Goal: Answer question/provide support: Share knowledge or assist other users

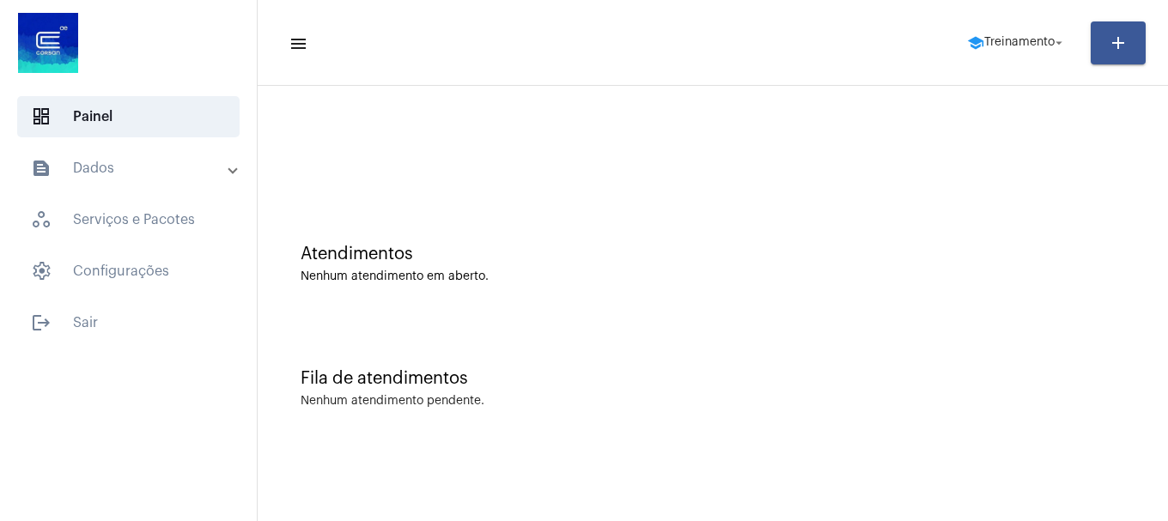
click at [1037, 64] on mat-toolbar-row "menu school Treinamento arrow_drop_down add" at bounding box center [713, 42] width 910 height 55
click at [1037, 50] on span "school Treinamento arrow_drop_down" at bounding box center [1017, 42] width 100 height 31
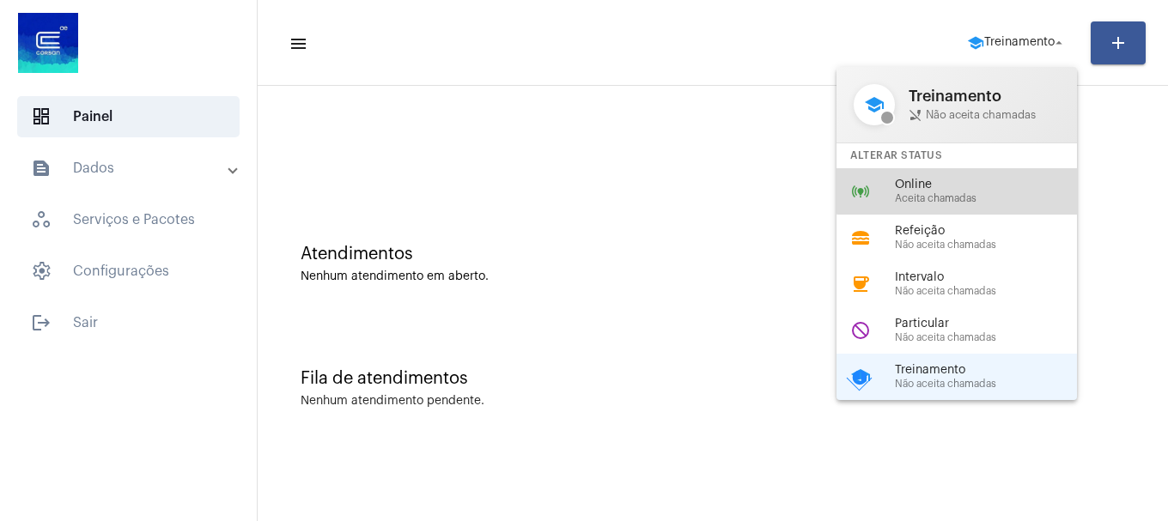
click at [1005, 184] on span "Online" at bounding box center [993, 185] width 196 height 13
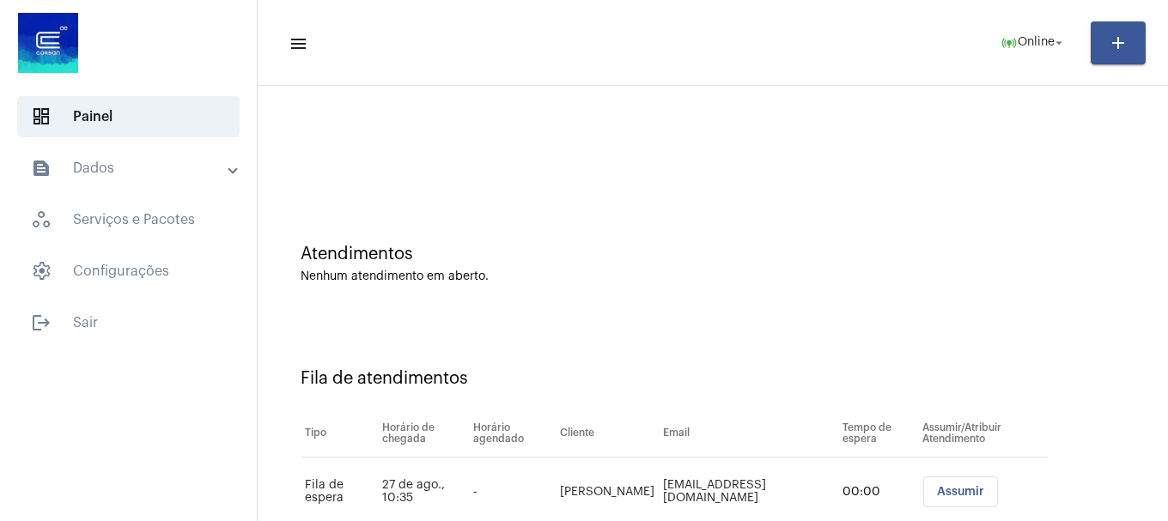
click at [826, 249] on div "Atendimentos" at bounding box center [713, 254] width 824 height 19
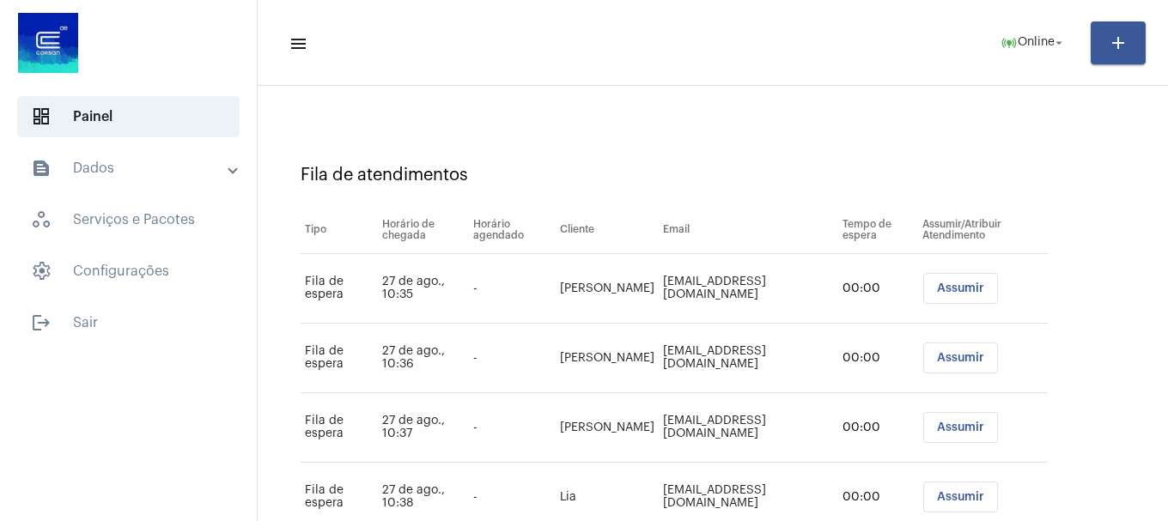
scroll to position [261, 0]
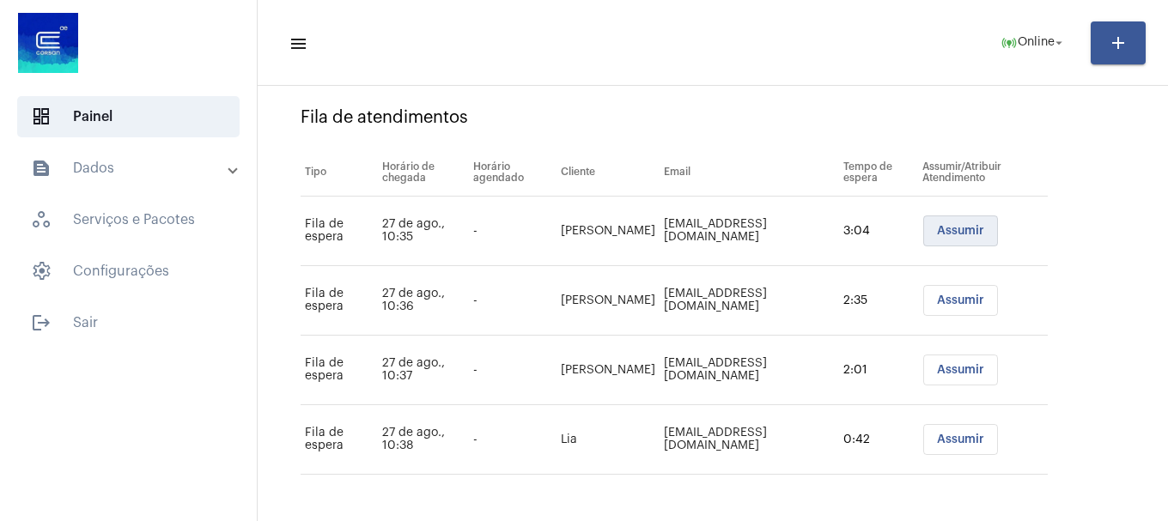
click at [928, 234] on button "Assumir" at bounding box center [960, 231] width 75 height 31
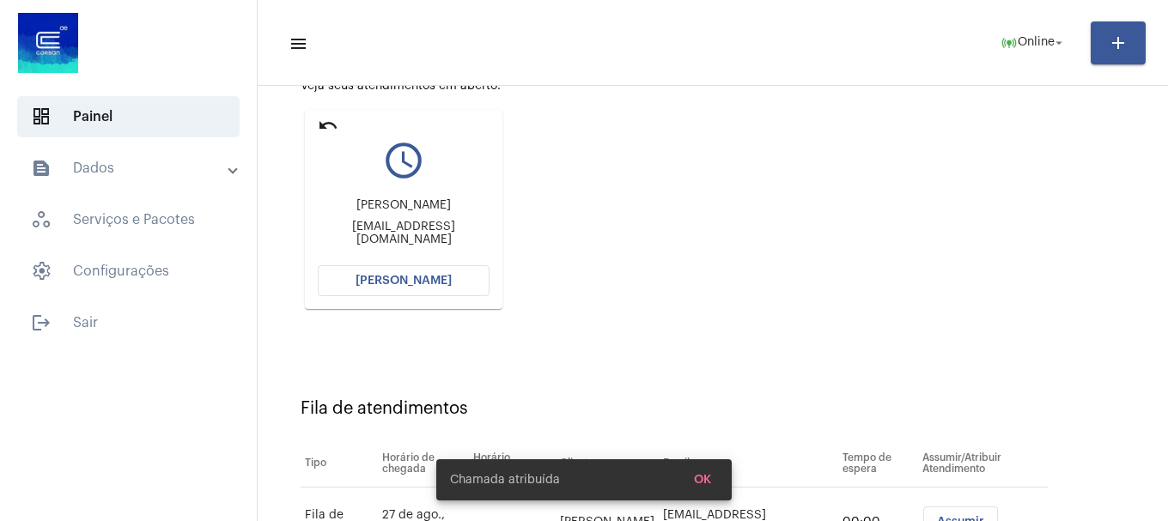
scroll to position [191, 0]
click at [424, 282] on span "[PERSON_NAME]" at bounding box center [404, 280] width 96 height 12
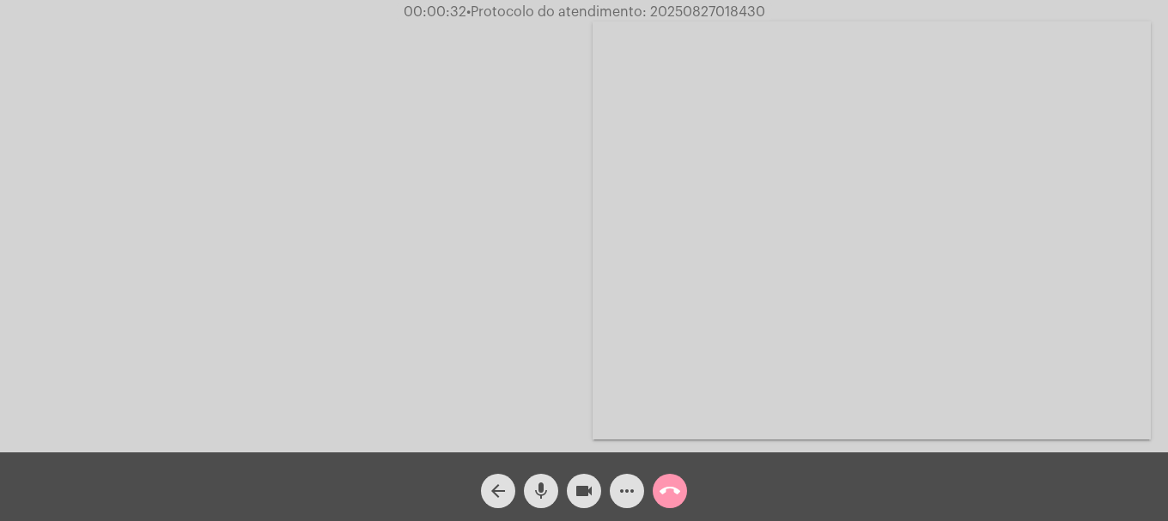
click at [676, 501] on mat-icon "call_end" at bounding box center [670, 491] width 21 height 21
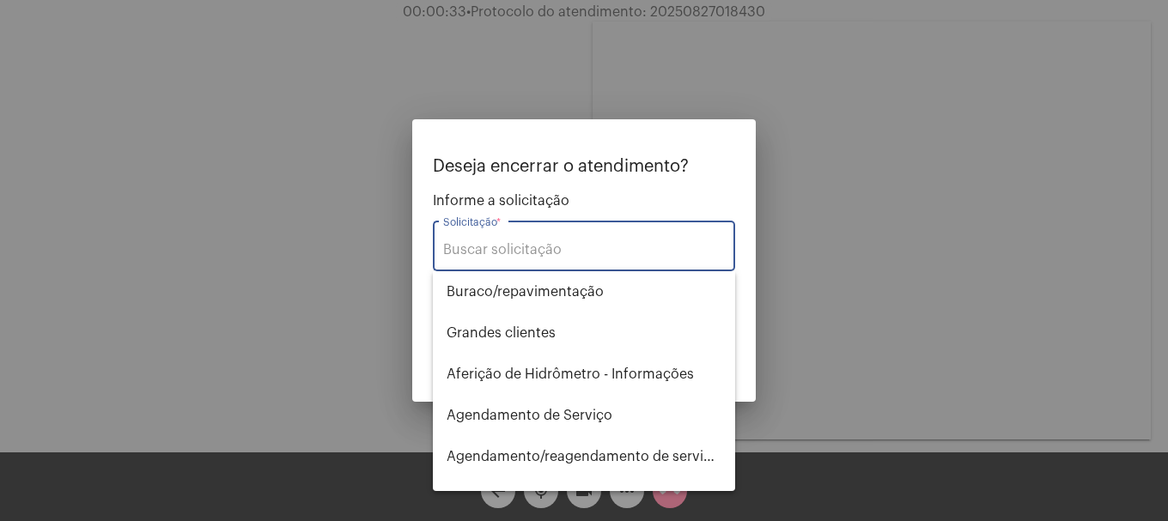
click at [616, 256] on input "Solicitação *" at bounding box center [584, 249] width 282 height 15
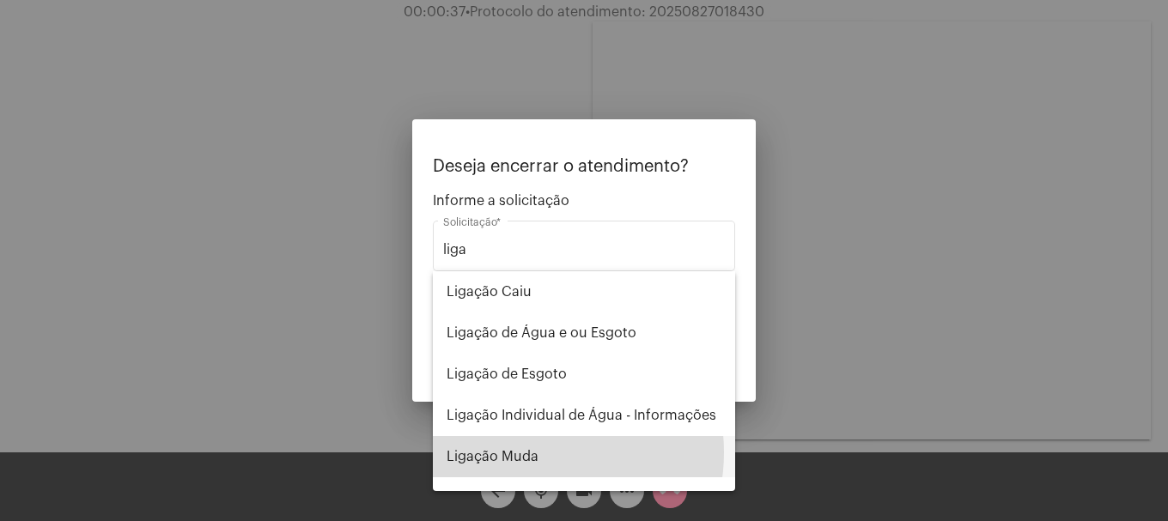
click at [528, 453] on span "Ligação Muda" at bounding box center [584, 456] width 275 height 41
type input "Ligação Muda"
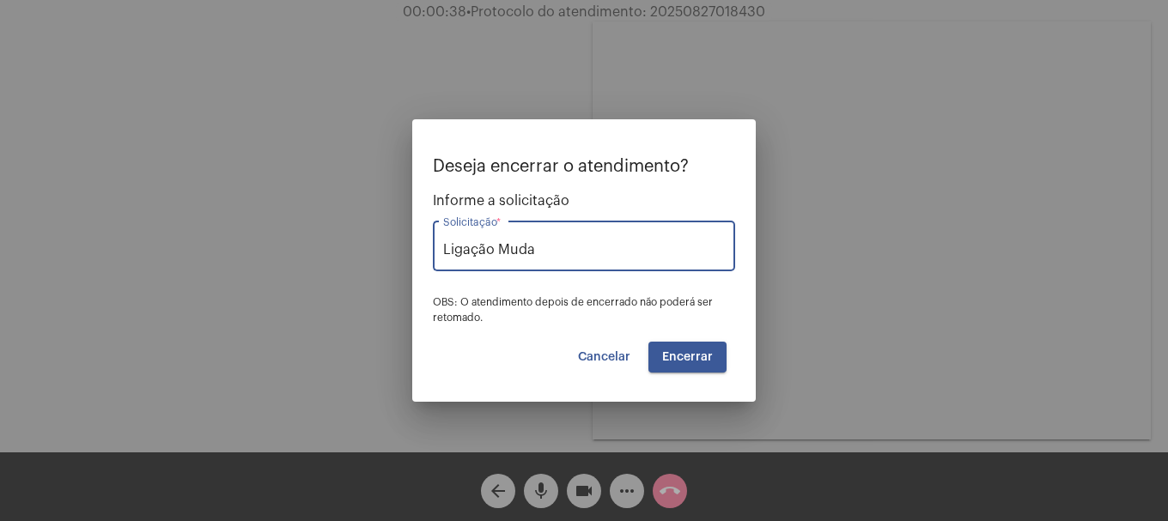
click at [672, 362] on span "Encerrar" at bounding box center [687, 357] width 51 height 12
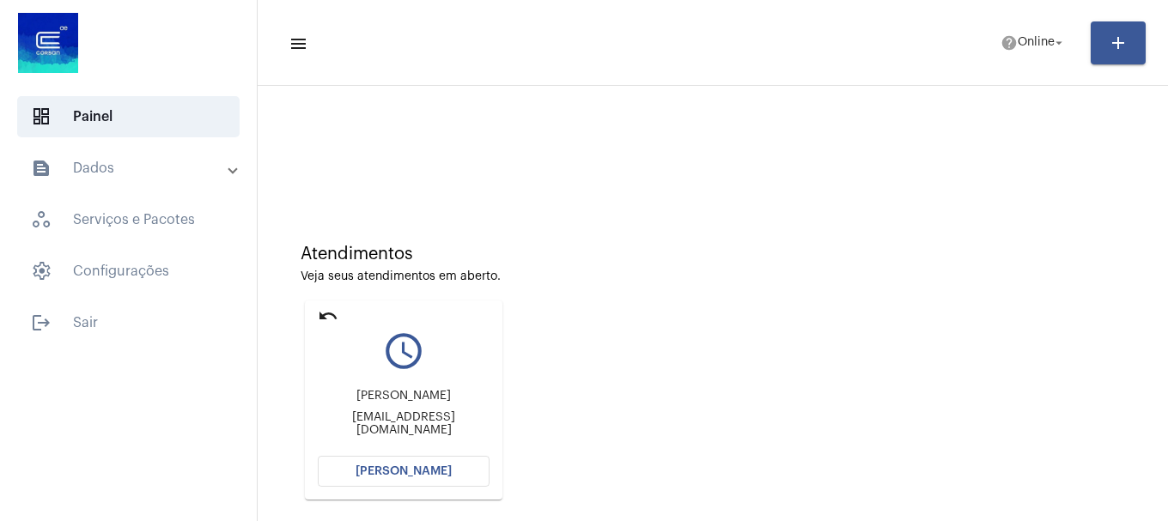
click at [399, 471] on span "[PERSON_NAME]" at bounding box center [404, 471] width 96 height 12
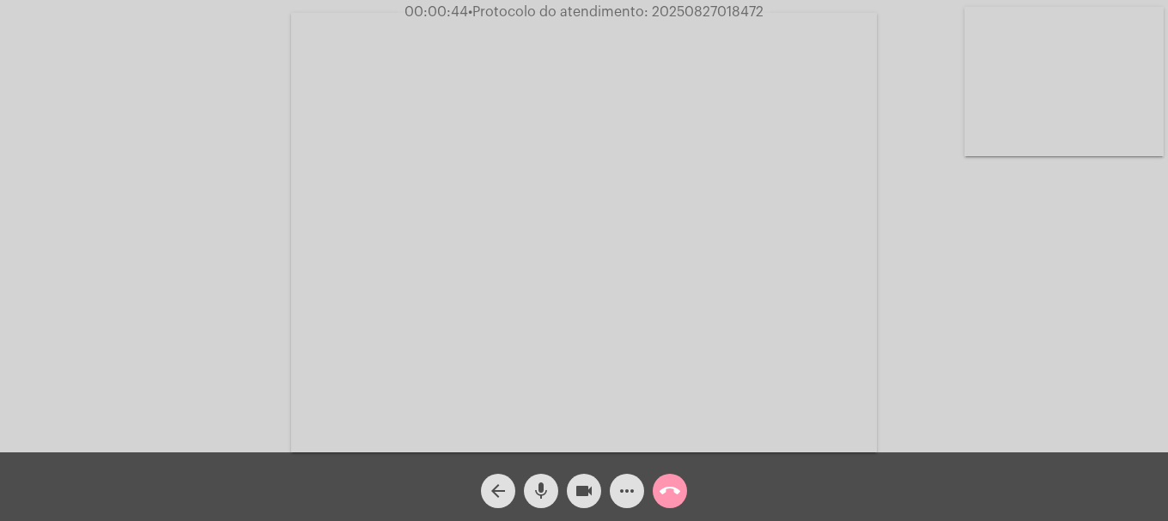
click at [338, 252] on video at bounding box center [584, 233] width 586 height 440
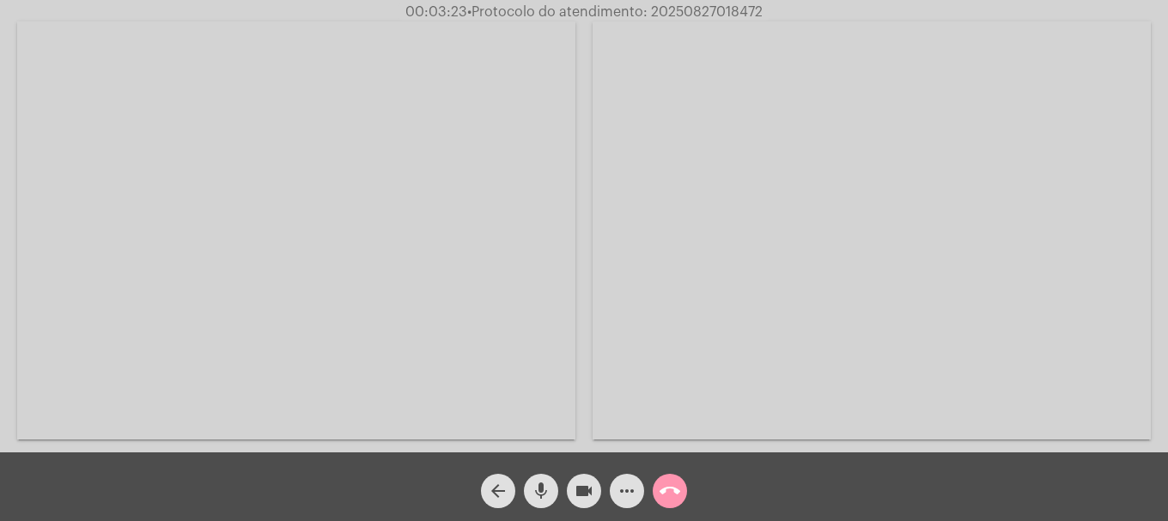
click at [558, 312] on video at bounding box center [296, 230] width 558 height 418
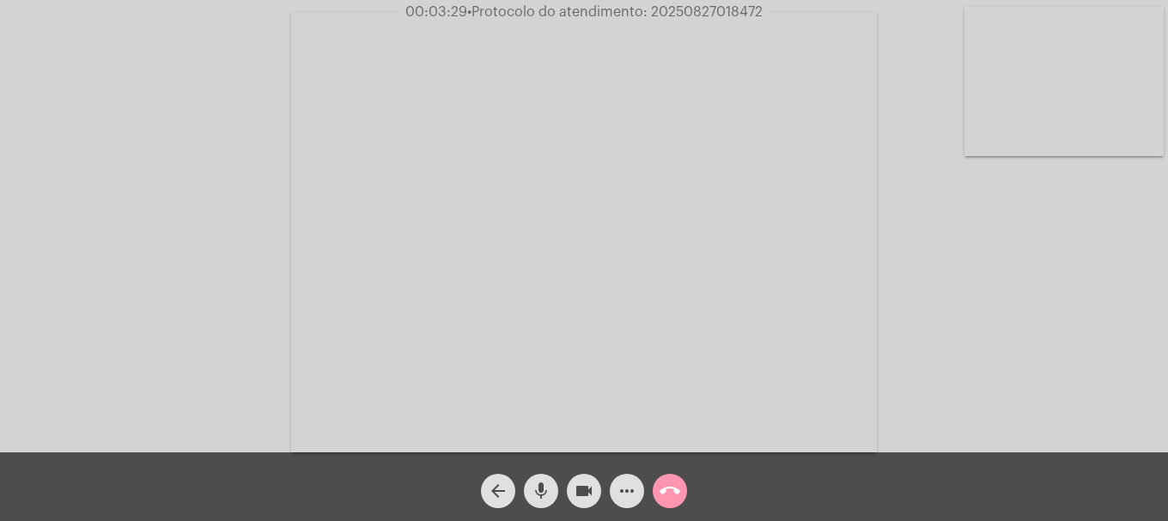
click at [1095, 137] on video at bounding box center [1063, 81] width 199 height 149
click at [541, 496] on mat-icon "mic" at bounding box center [541, 491] width 21 height 21
click at [594, 482] on button "videocam" at bounding box center [584, 491] width 34 height 34
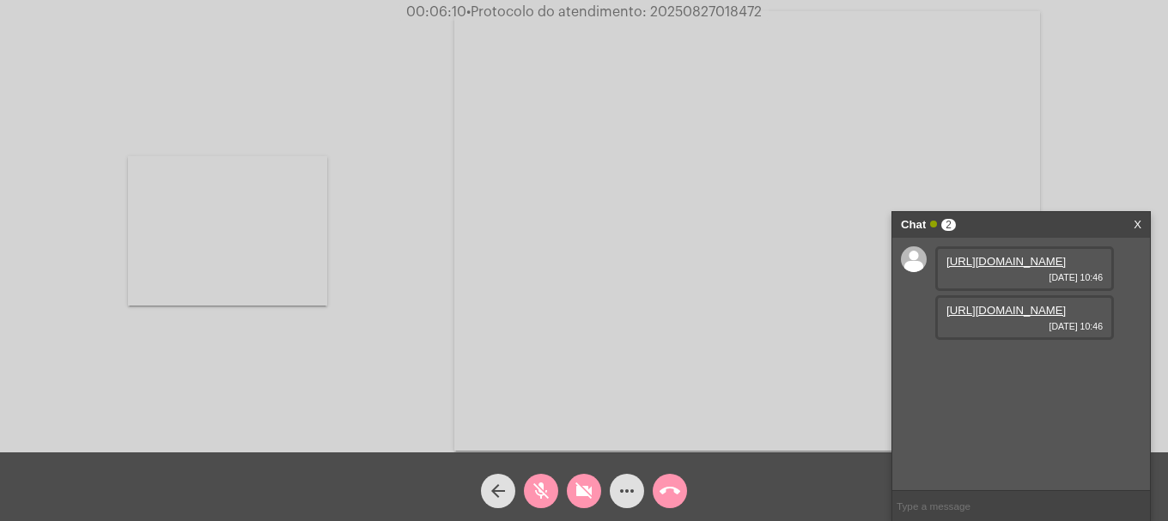
click at [544, 482] on mat-icon "mic_off" at bounding box center [541, 491] width 21 height 21
click at [570, 488] on button "videocam_off" at bounding box center [584, 491] width 34 height 34
click at [1018, 268] on link "[URL][DOMAIN_NAME]" at bounding box center [1005, 261] width 119 height 13
click at [998, 317] on link "[URL][DOMAIN_NAME]" at bounding box center [1005, 310] width 119 height 13
click at [584, 489] on mat-icon "videocam" at bounding box center [584, 491] width 21 height 21
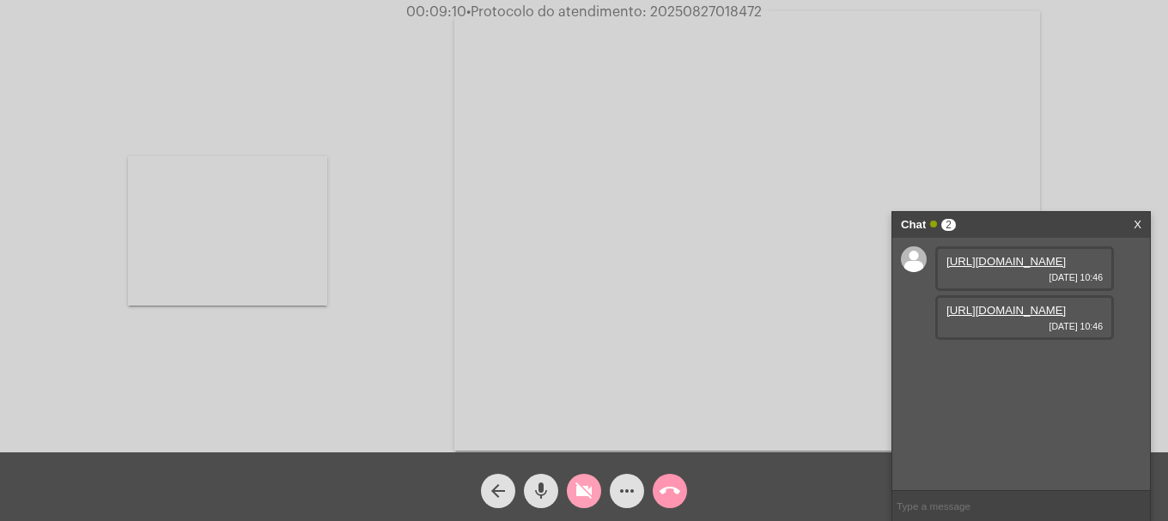
click at [593, 495] on mat-icon "videocam_off" at bounding box center [584, 491] width 21 height 21
click at [584, 492] on mat-icon "videocam" at bounding box center [584, 491] width 21 height 21
click at [575, 487] on mat-icon "videocam_off" at bounding box center [584, 491] width 21 height 21
click at [679, 9] on span "• Protocolo do atendimento: 20250827018472" at bounding box center [612, 12] width 295 height 14
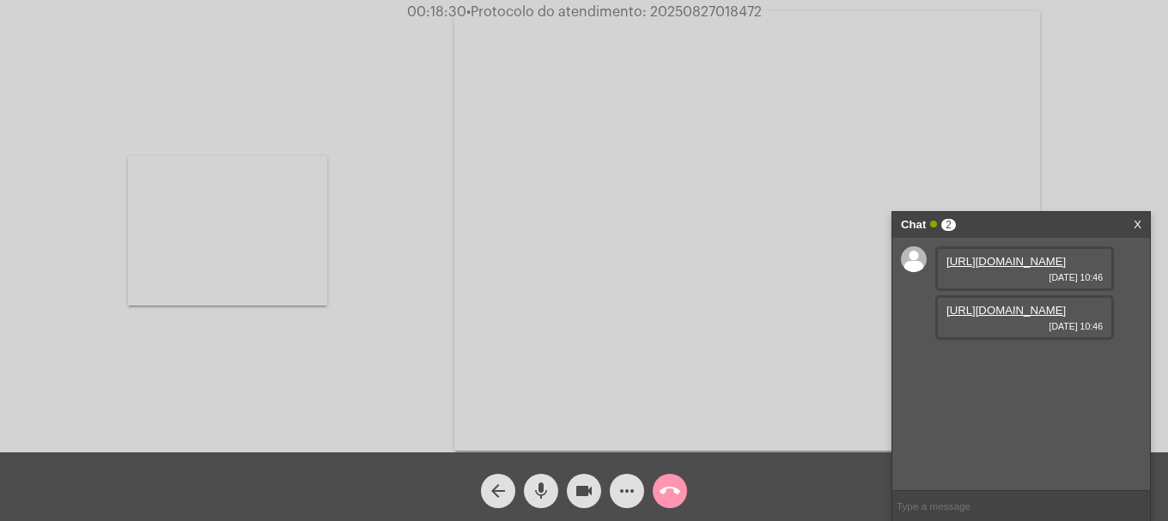
copy span "20250827018472"
click at [966, 498] on input "text" at bounding box center [1021, 506] width 258 height 30
paste input "20250827018472"
type input "20250827018472"
click at [654, 489] on button "call_end" at bounding box center [670, 491] width 34 height 34
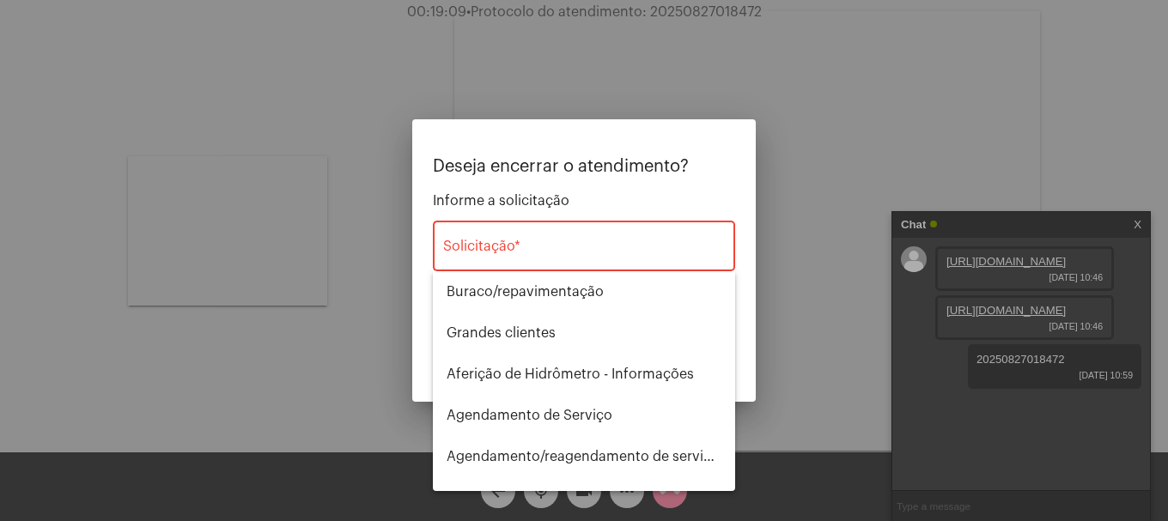
click at [581, 240] on div "Solicitação *" at bounding box center [584, 244] width 282 height 54
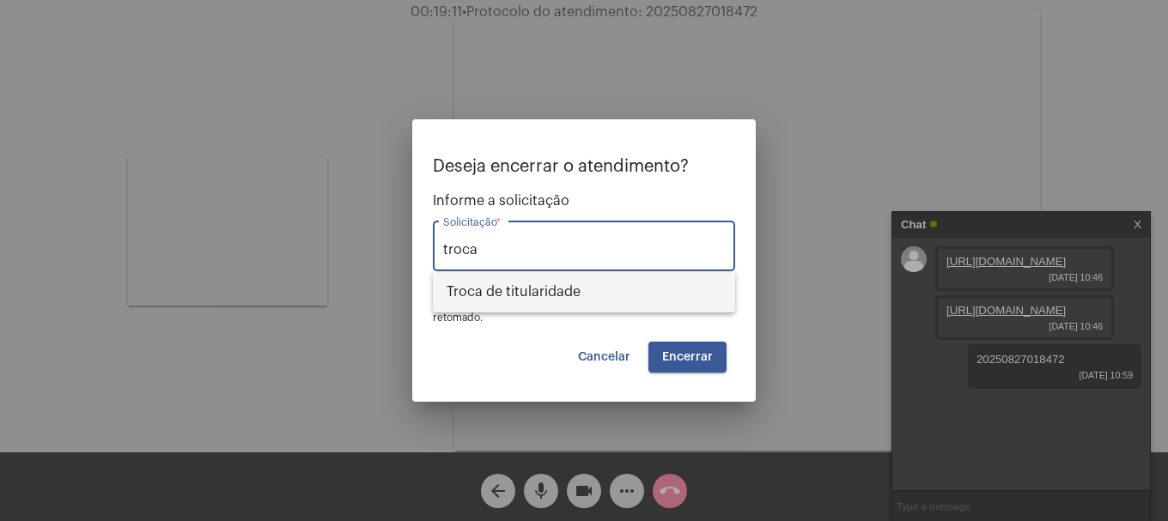
click at [581, 308] on span "Troca de titularidade" at bounding box center [584, 291] width 275 height 41
type input "Troca de titularidade"
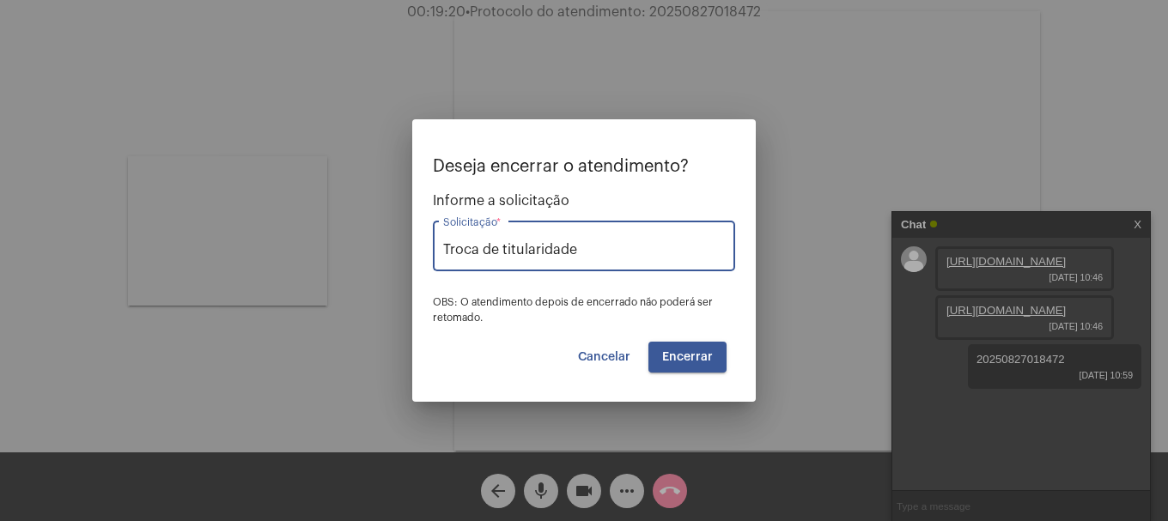
click at [692, 354] on span "Encerrar" at bounding box center [687, 357] width 51 height 12
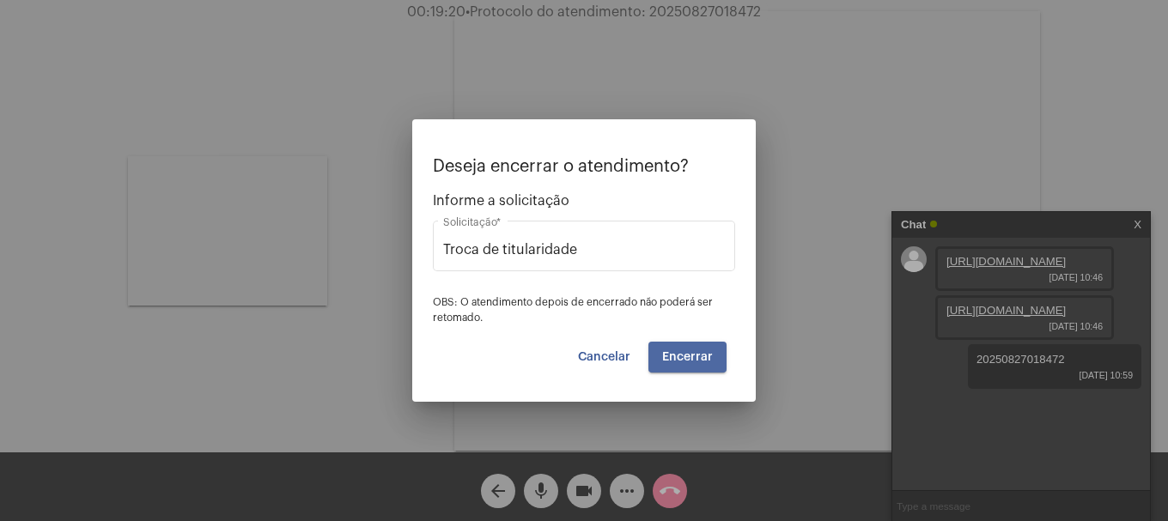
click at [692, 354] on span "Encerrar" at bounding box center [687, 357] width 51 height 12
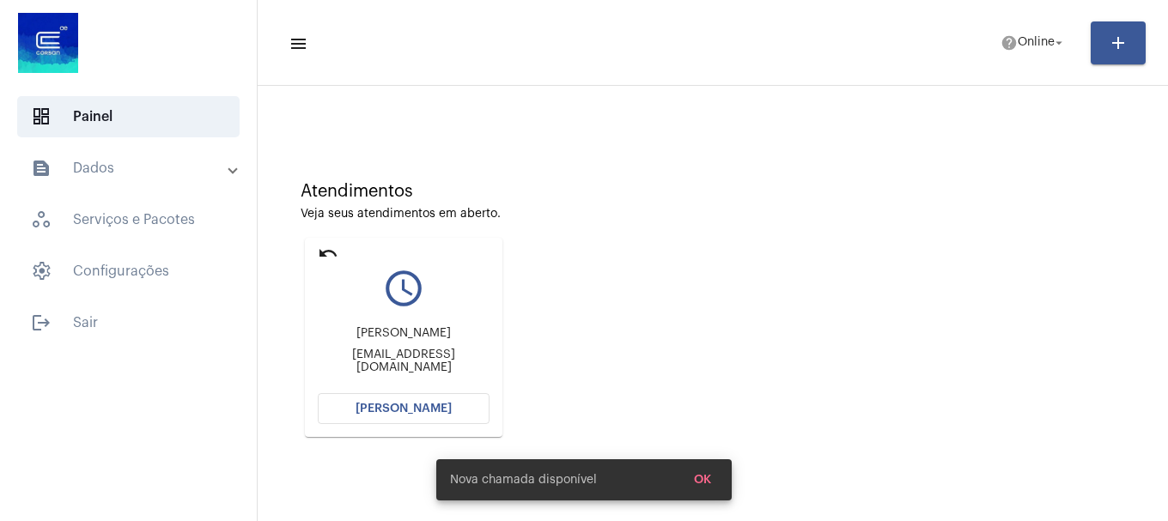
scroll to position [150, 0]
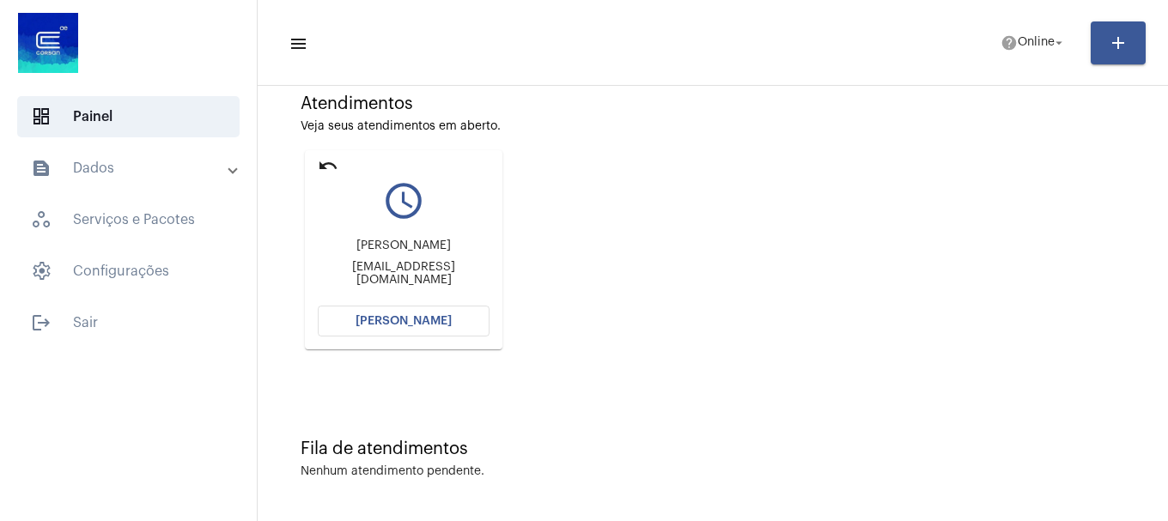
click at [443, 322] on span "[PERSON_NAME]" at bounding box center [404, 321] width 96 height 12
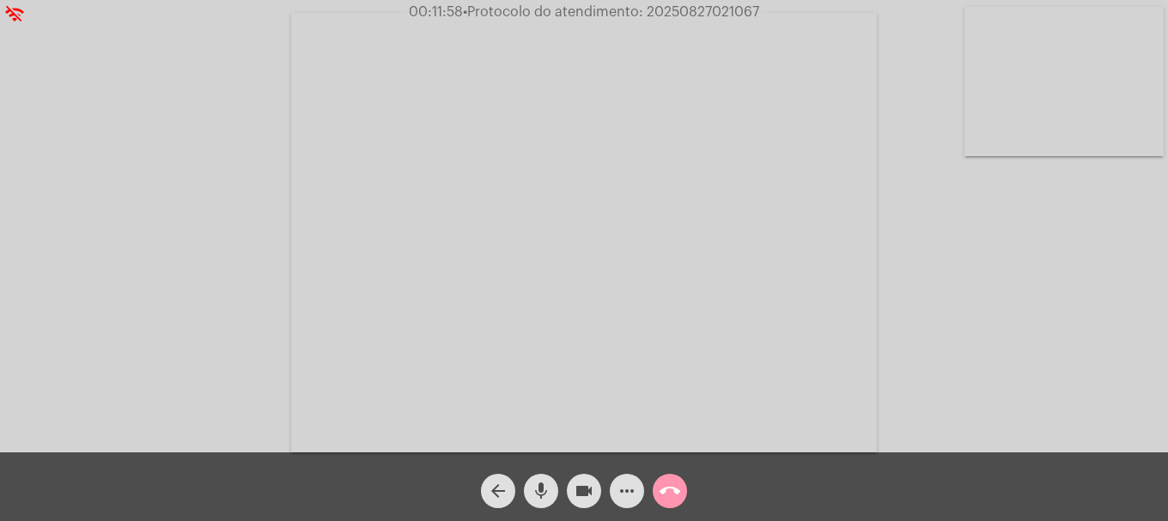
click at [631, 489] on mat-icon "more_horiz" at bounding box center [627, 491] width 21 height 21
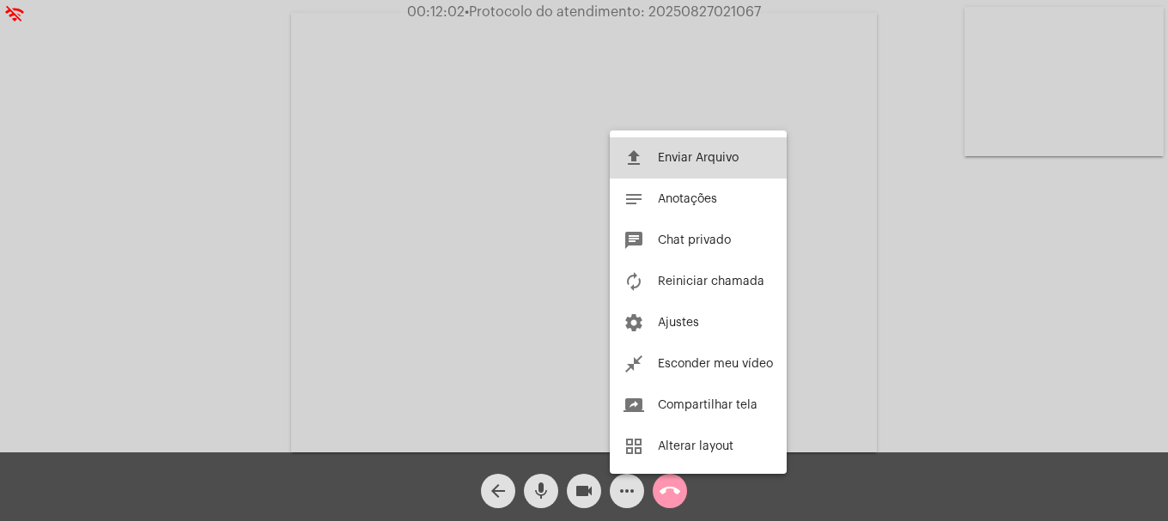
click at [684, 174] on button "file_upload Enviar Arquivo" at bounding box center [698, 157] width 177 height 41
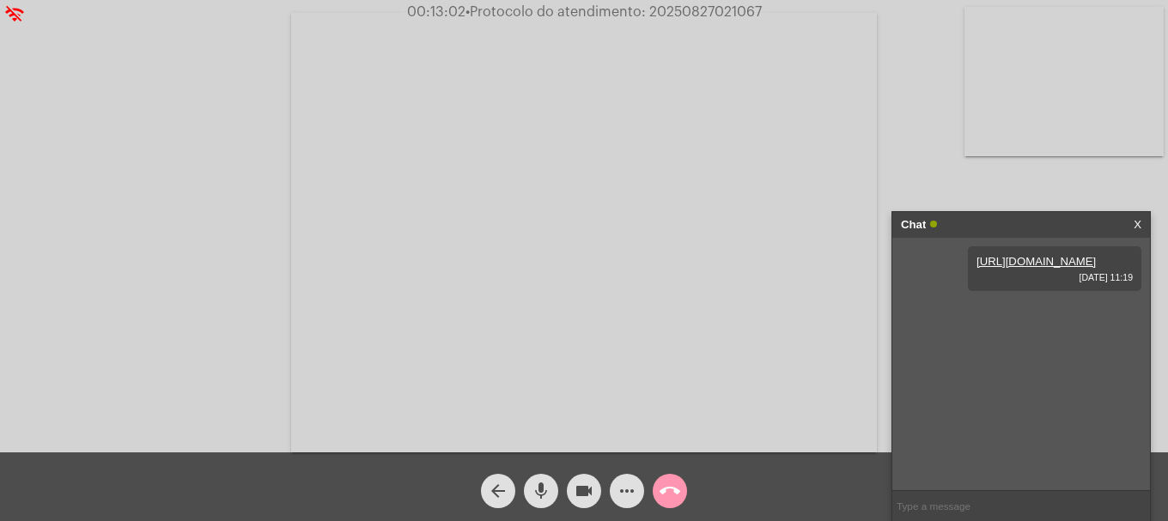
click at [683, 13] on span "• Protocolo do atendimento: 20250827021067" at bounding box center [613, 12] width 296 height 14
copy span "20250827021067"
click at [1000, 502] on input "text" at bounding box center [1021, 506] width 258 height 30
paste input "20250827021067"
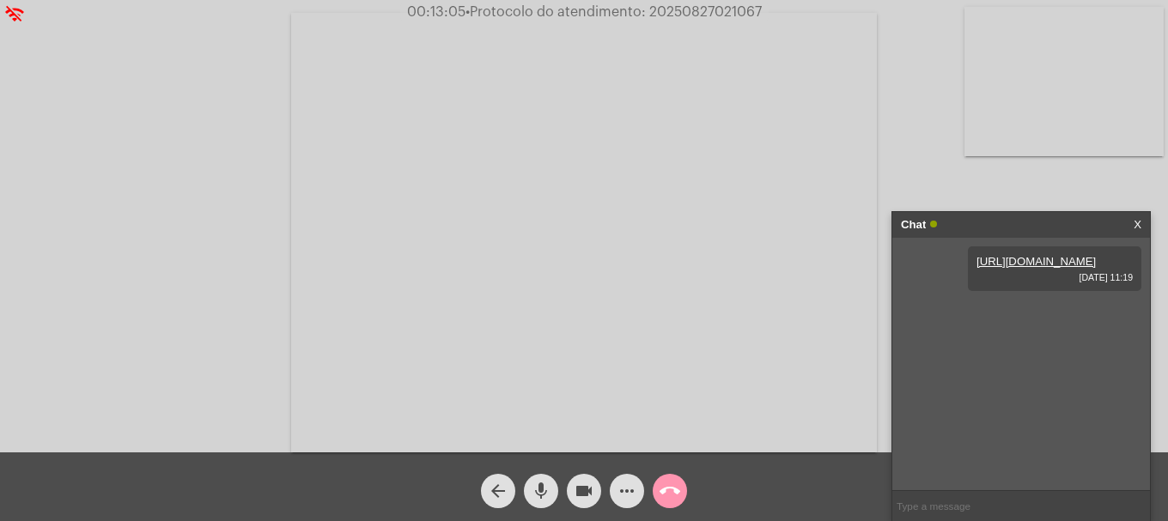
type input "20250827021067"
click at [659, 486] on button "call_end" at bounding box center [670, 491] width 34 height 34
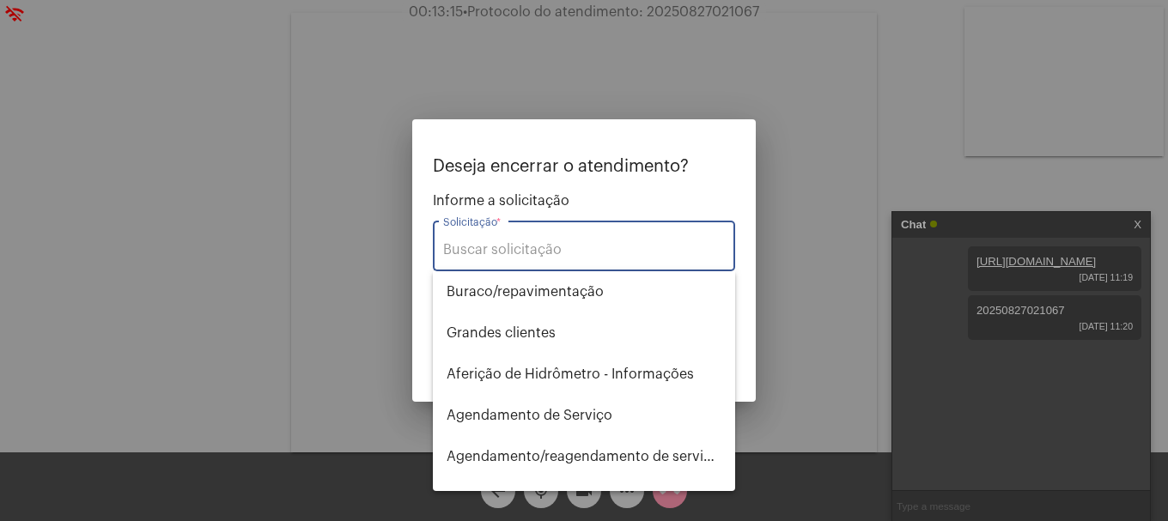
click at [604, 242] on input "Solicitação *" at bounding box center [584, 249] width 282 height 15
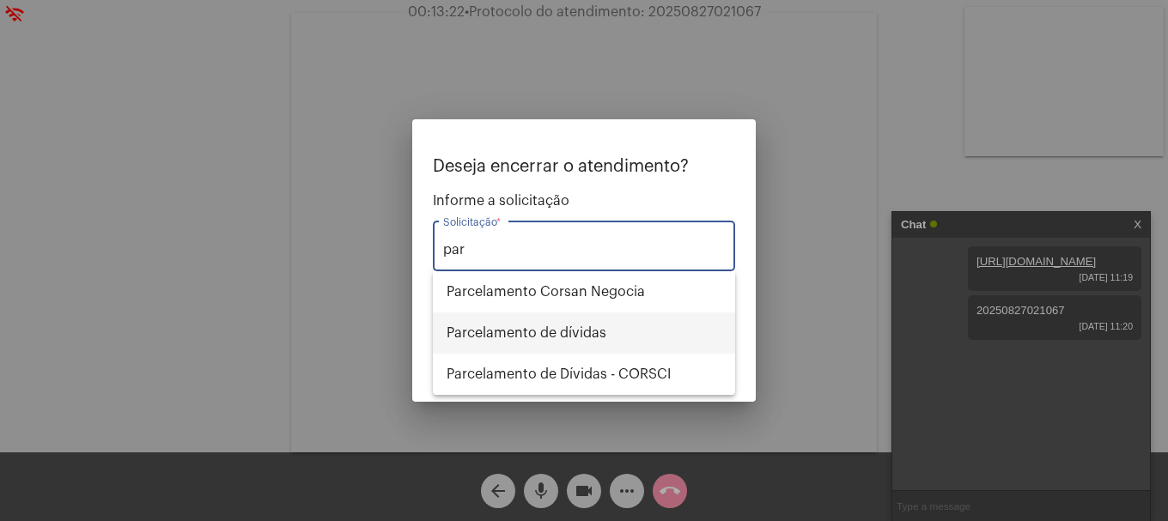
click at [644, 335] on span "Parcelamento de dívidas" at bounding box center [584, 333] width 275 height 41
type input "Parcelamento de dívidas"
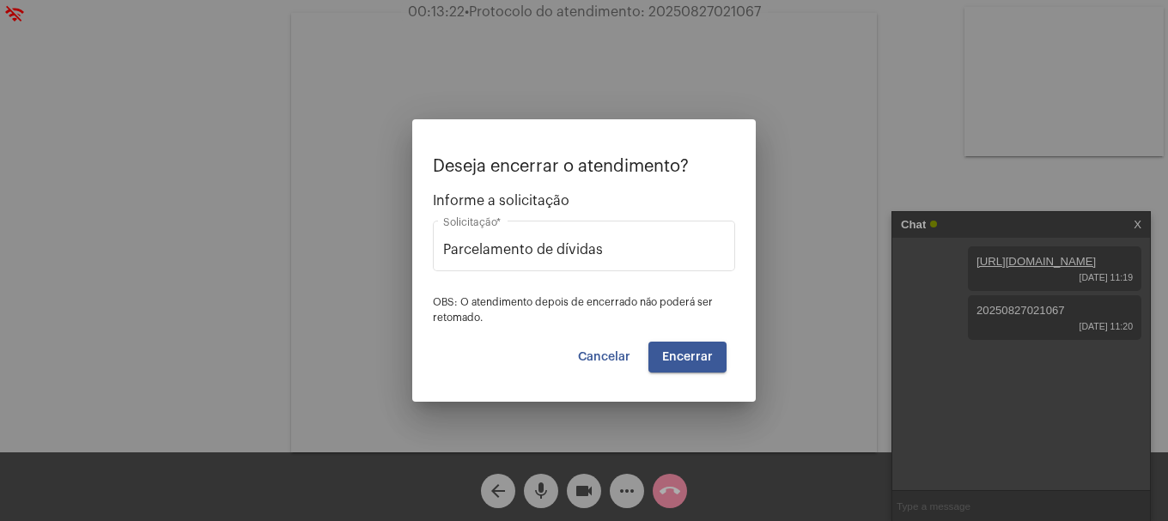
click at [666, 340] on div "Deseja encerrar o atendimento? Informe a solicitação Parcelamento de dívidas So…" at bounding box center [584, 265] width 302 height 216
click at [672, 356] on span "Encerrar" at bounding box center [687, 357] width 51 height 12
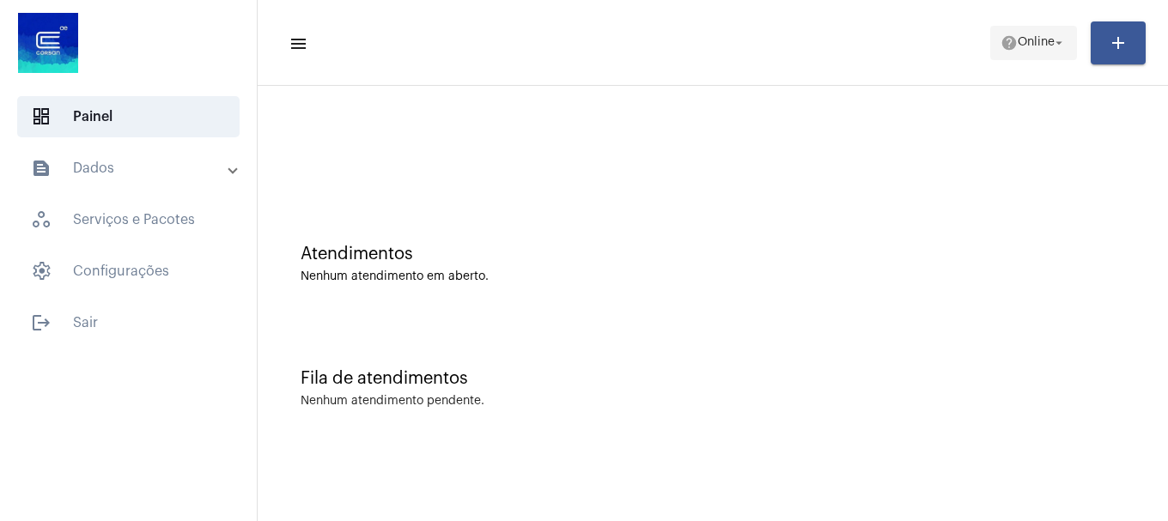
click at [990, 37] on button "help Online arrow_drop_down" at bounding box center [1033, 43] width 87 height 34
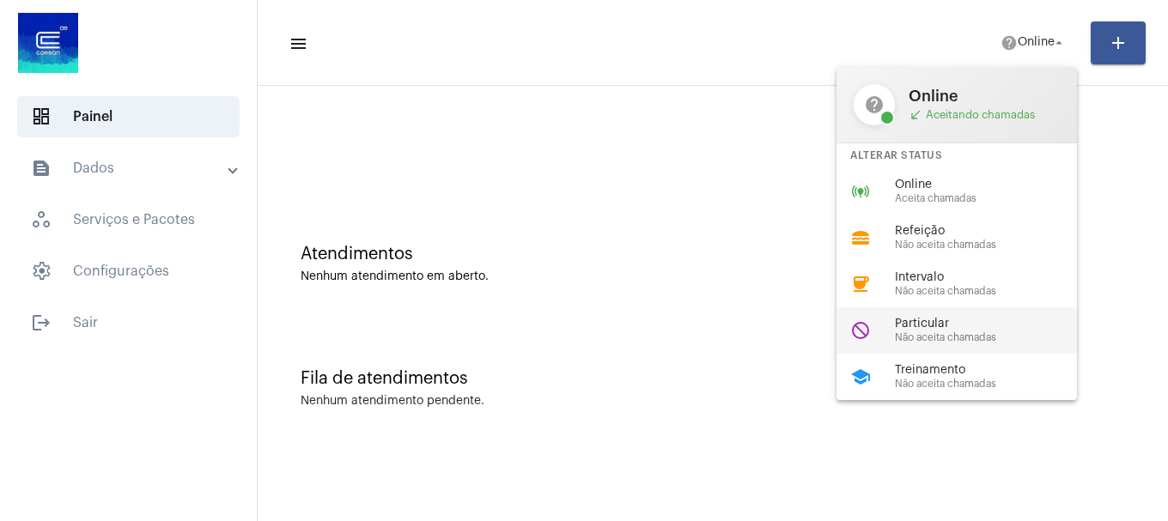
click at [959, 333] on span "Não aceita chamadas" at bounding box center [993, 337] width 196 height 11
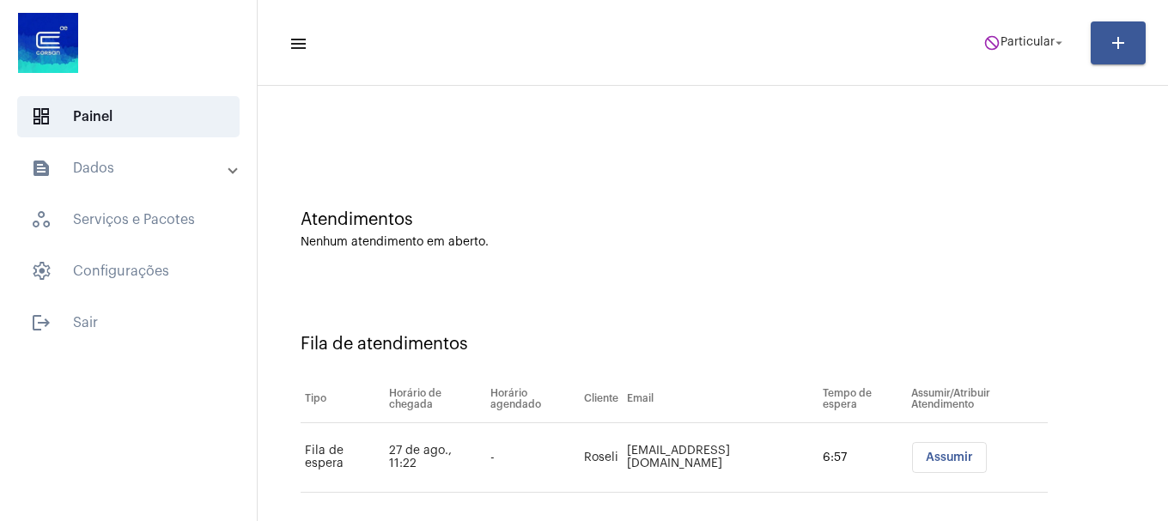
scroll to position [52, 0]
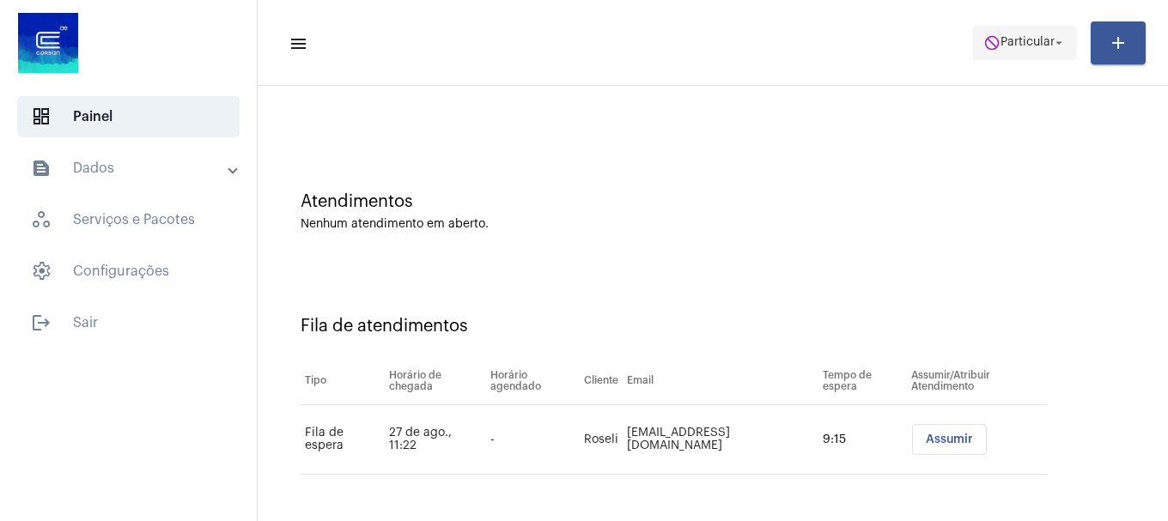
click at [1004, 37] on span "Particular" at bounding box center [1027, 43] width 54 height 12
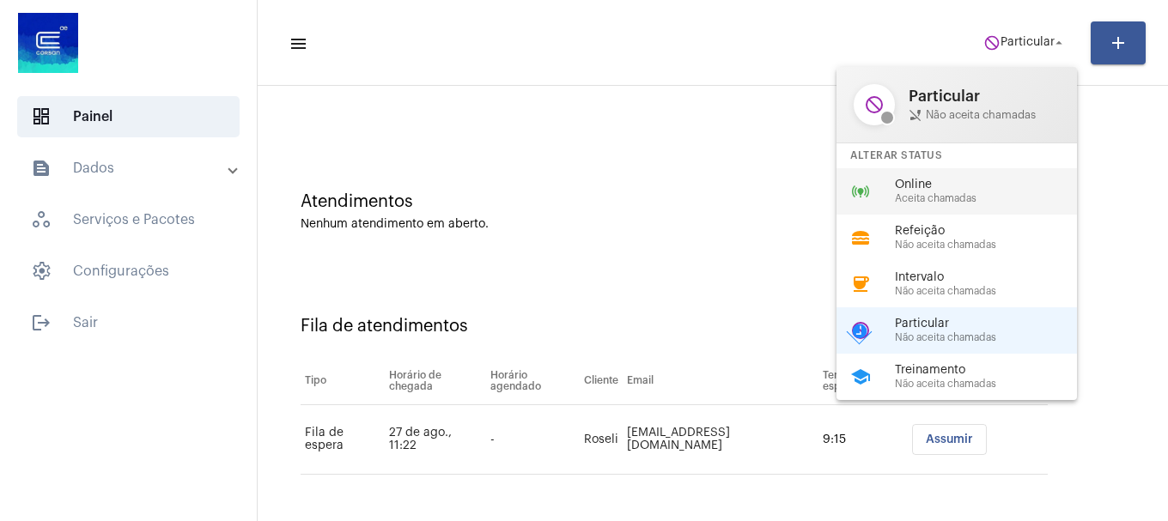
click at [994, 198] on span "Aceita chamadas" at bounding box center [993, 198] width 196 height 11
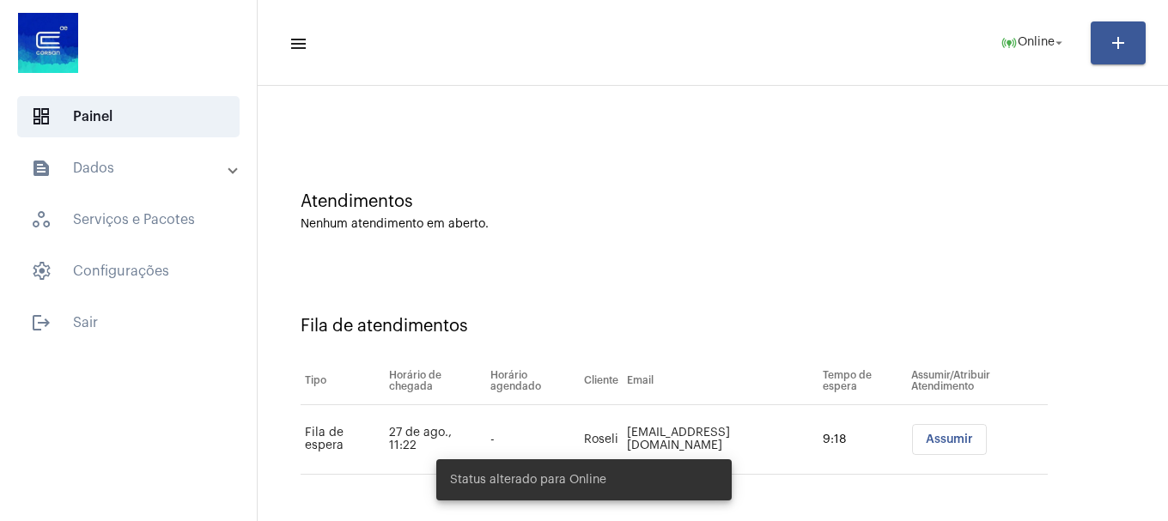
click at [933, 443] on span "Assumir" at bounding box center [949, 440] width 47 height 12
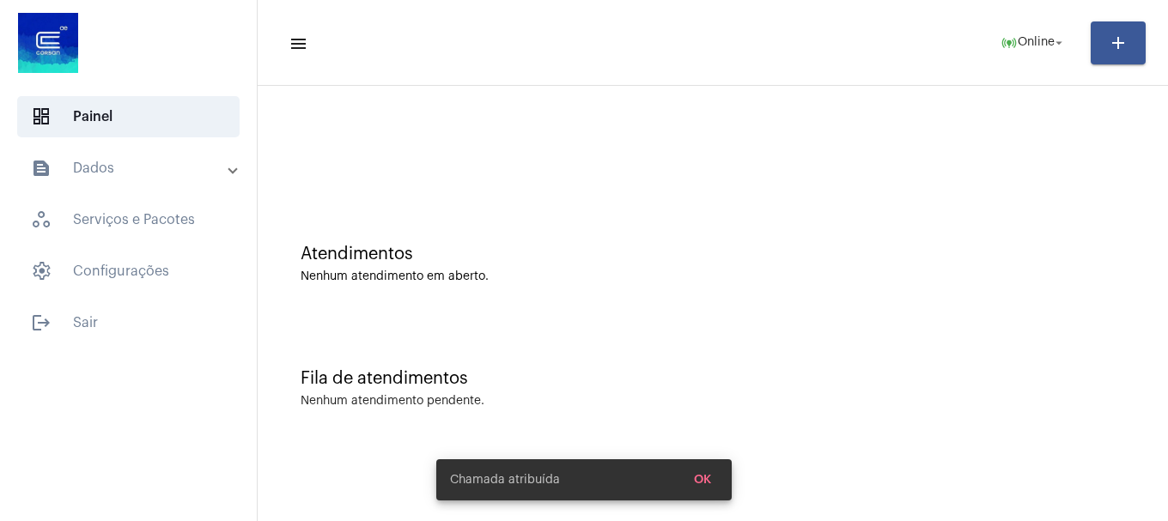
scroll to position [0, 0]
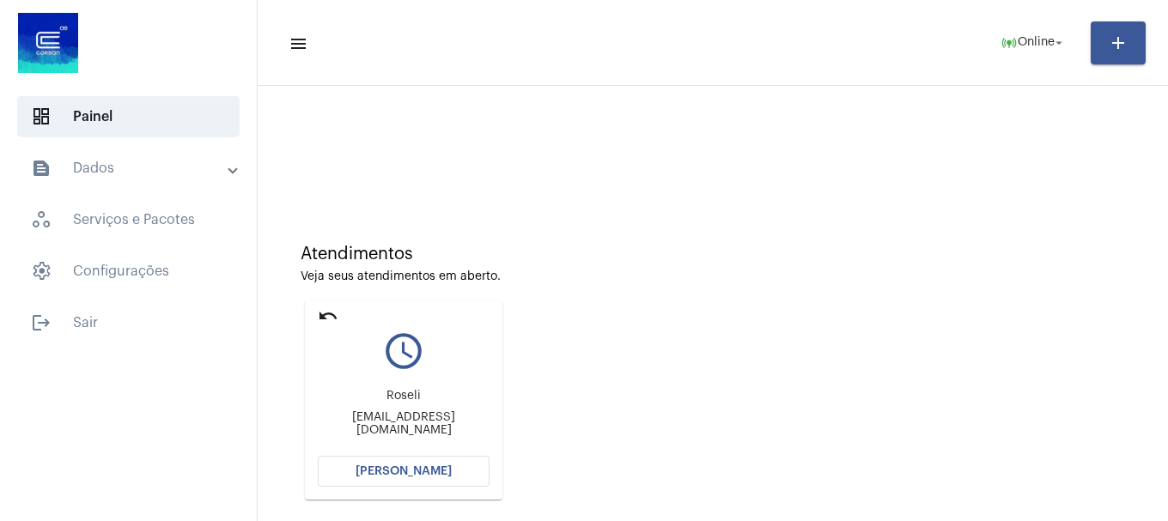
click at [459, 472] on button "[PERSON_NAME]" at bounding box center [404, 471] width 172 height 31
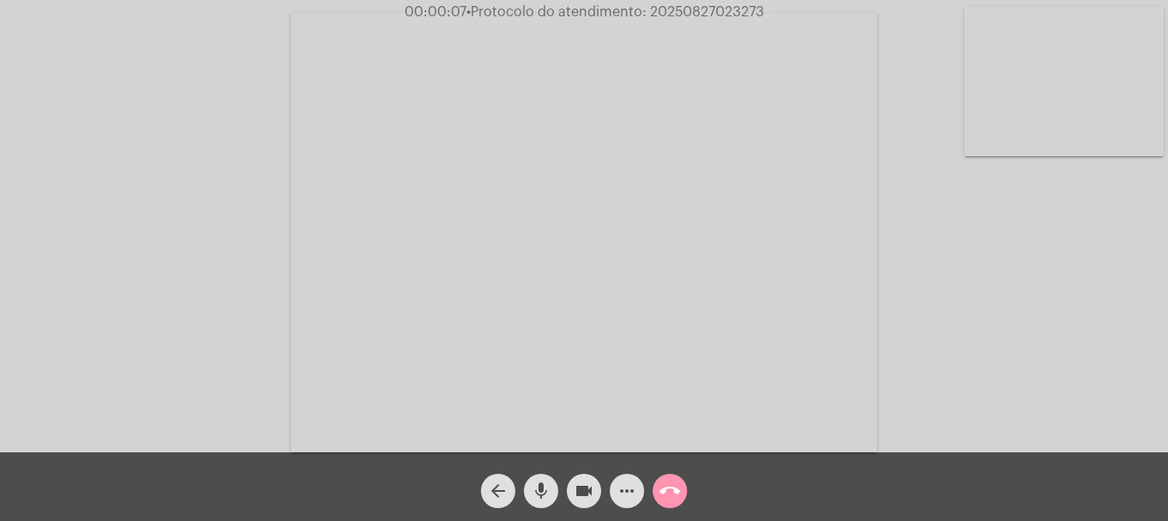
click at [1028, 142] on video at bounding box center [1063, 81] width 199 height 149
click at [300, 284] on video at bounding box center [227, 230] width 199 height 149
click at [1079, 80] on video at bounding box center [1063, 81] width 199 height 149
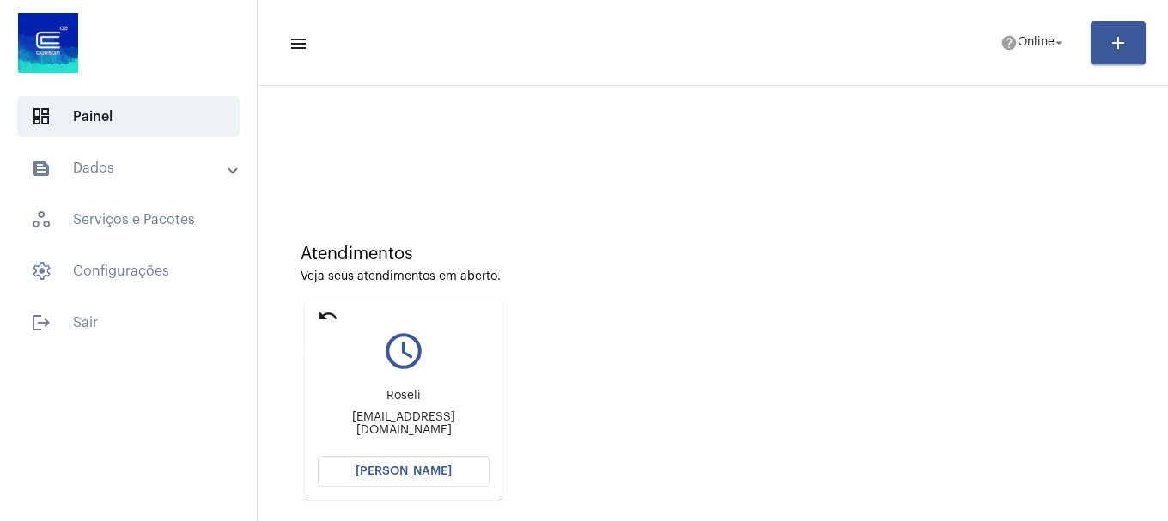
click at [337, 314] on mat-icon "undo" at bounding box center [328, 316] width 21 height 21
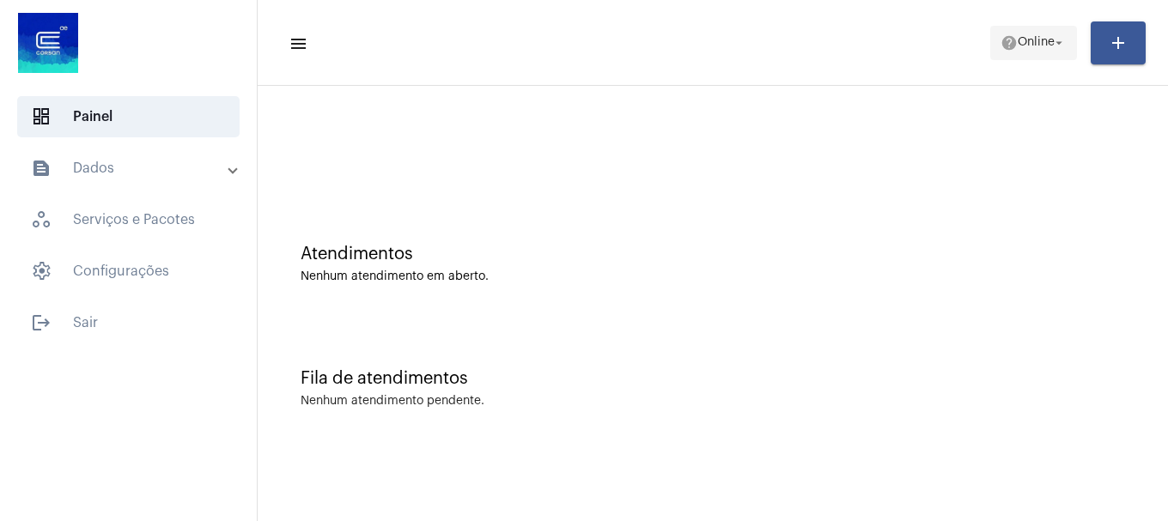
click at [1010, 51] on mat-icon "help" at bounding box center [1008, 42] width 17 height 17
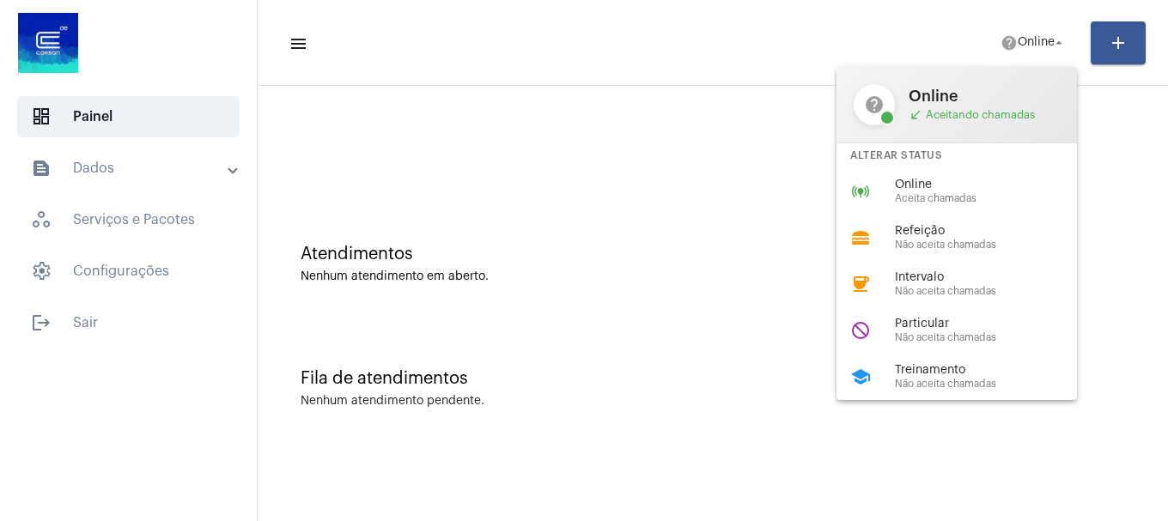
click at [984, 181] on span "Online" at bounding box center [993, 185] width 196 height 13
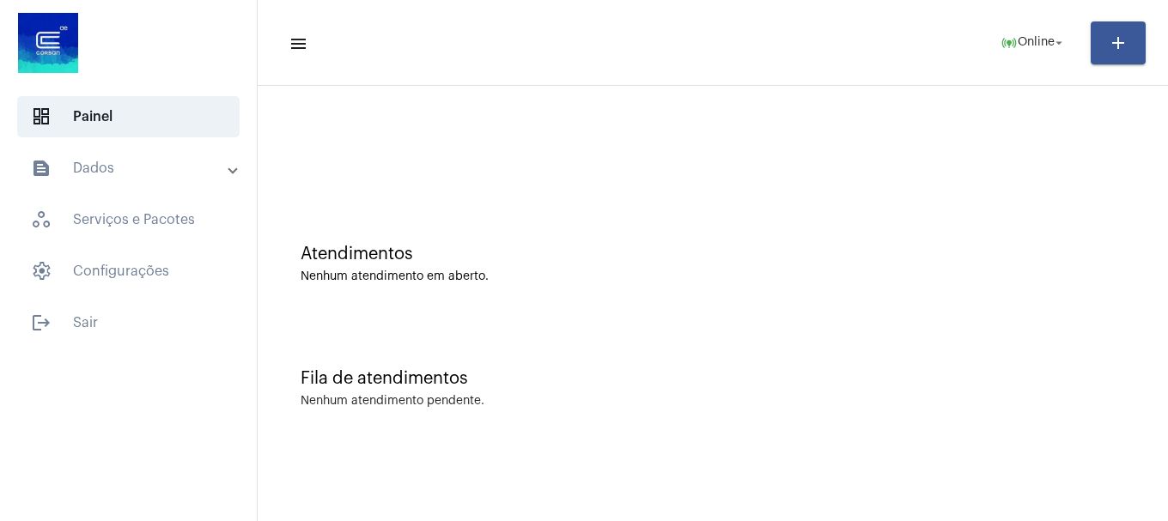
click at [497, 520] on mat-sidenav-content "menu online_prediction Online arrow_drop_down add Atendimentos Nenhum atendimen…" at bounding box center [713, 260] width 910 height 521
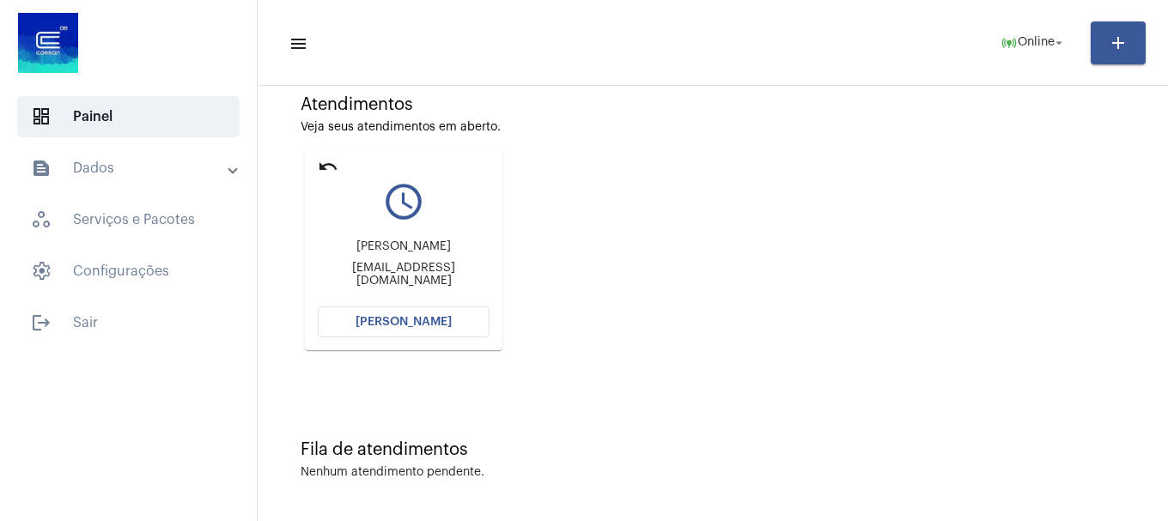
scroll to position [150, 0]
click at [419, 328] on button "[PERSON_NAME]" at bounding box center [404, 321] width 172 height 31
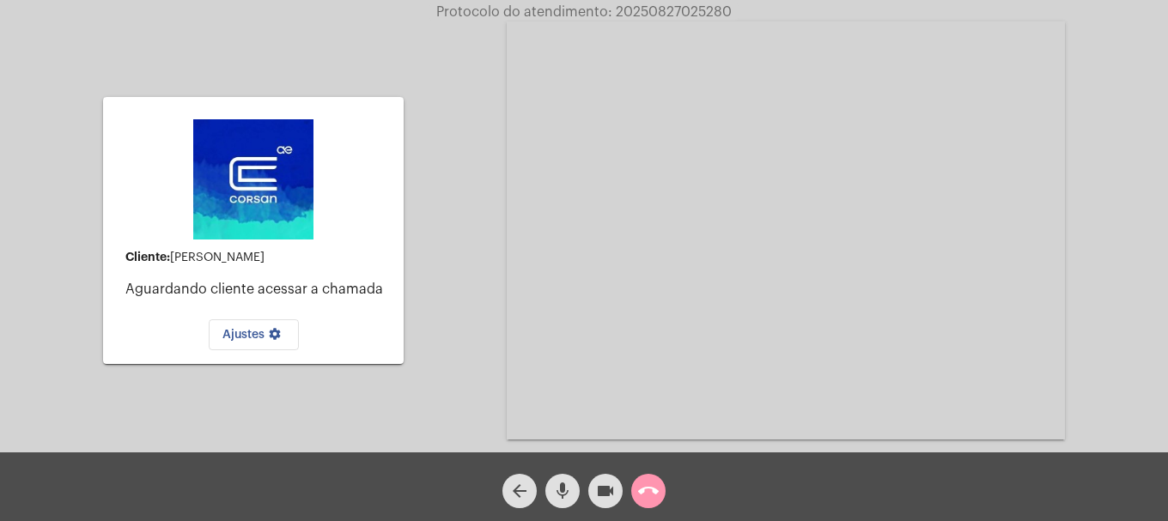
click at [656, 501] on mat-icon "call_end" at bounding box center [648, 491] width 21 height 21
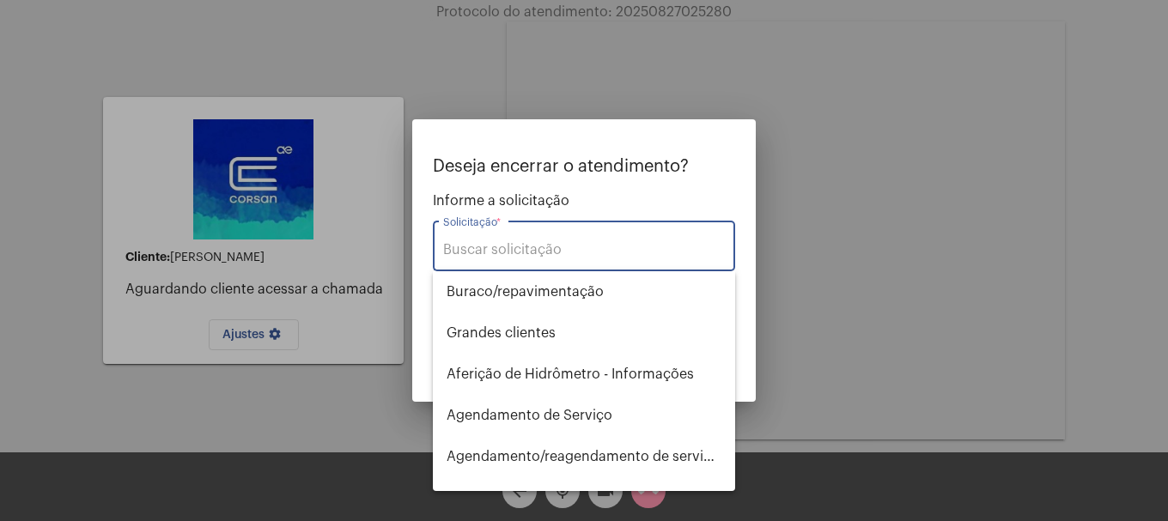
click at [574, 265] on div "Solicitação *" at bounding box center [584, 244] width 282 height 54
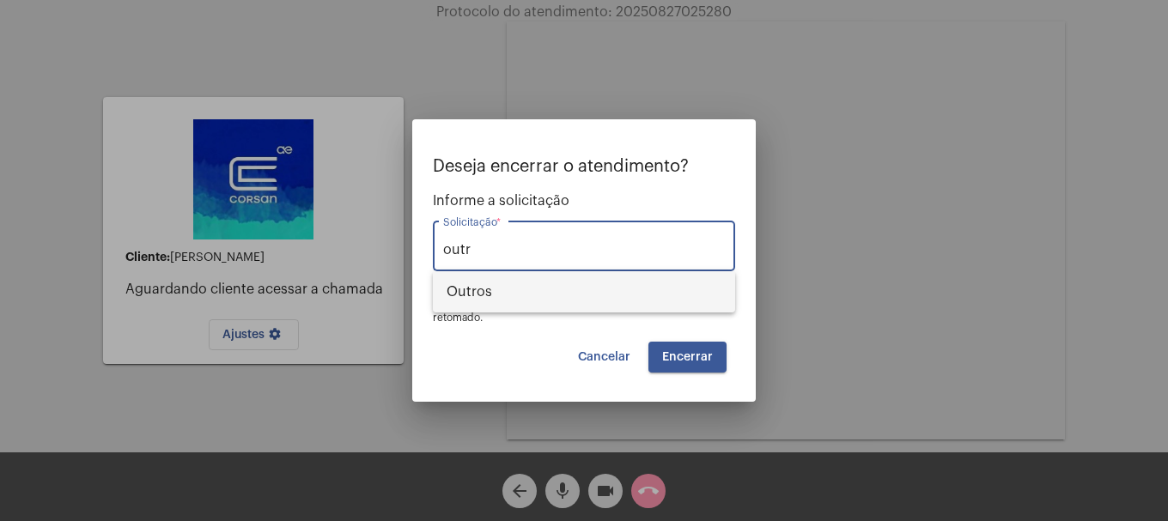
click at [571, 294] on span "Outros" at bounding box center [584, 291] width 275 height 41
type input "Outros"
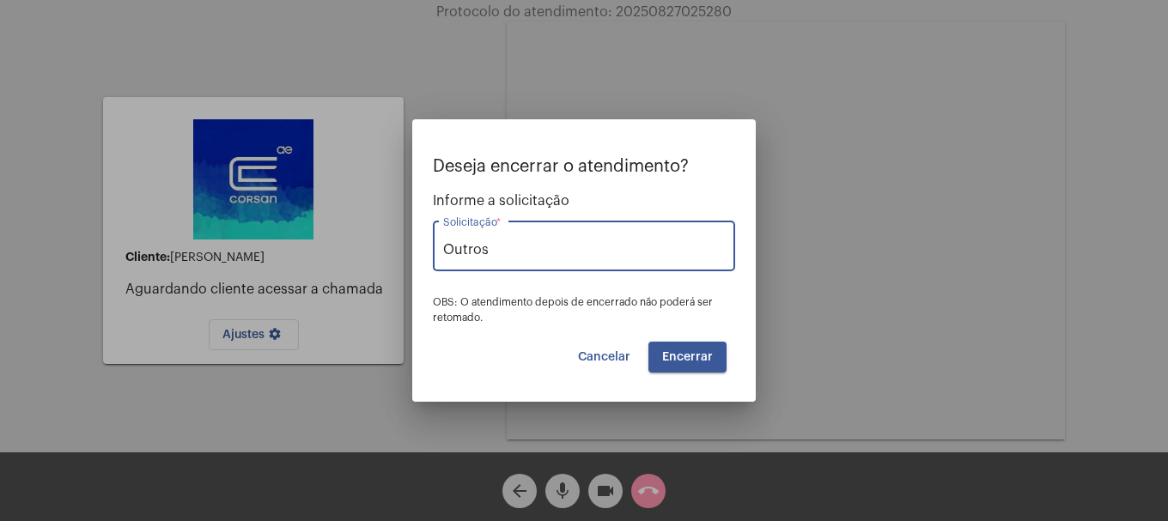
click at [695, 349] on button "Encerrar" at bounding box center [687, 357] width 78 height 31
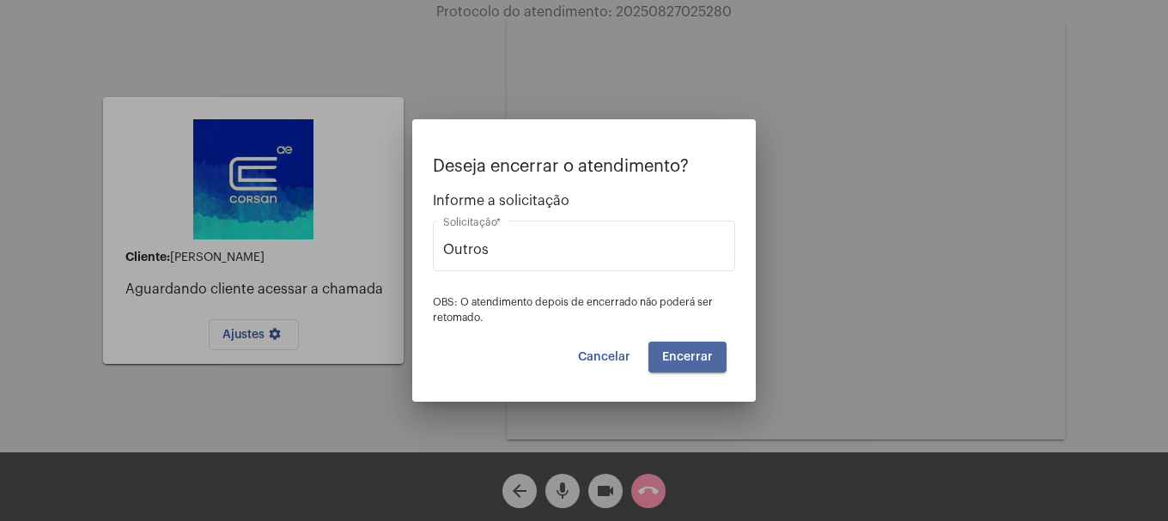
click at [695, 349] on button "Encerrar" at bounding box center [687, 357] width 78 height 31
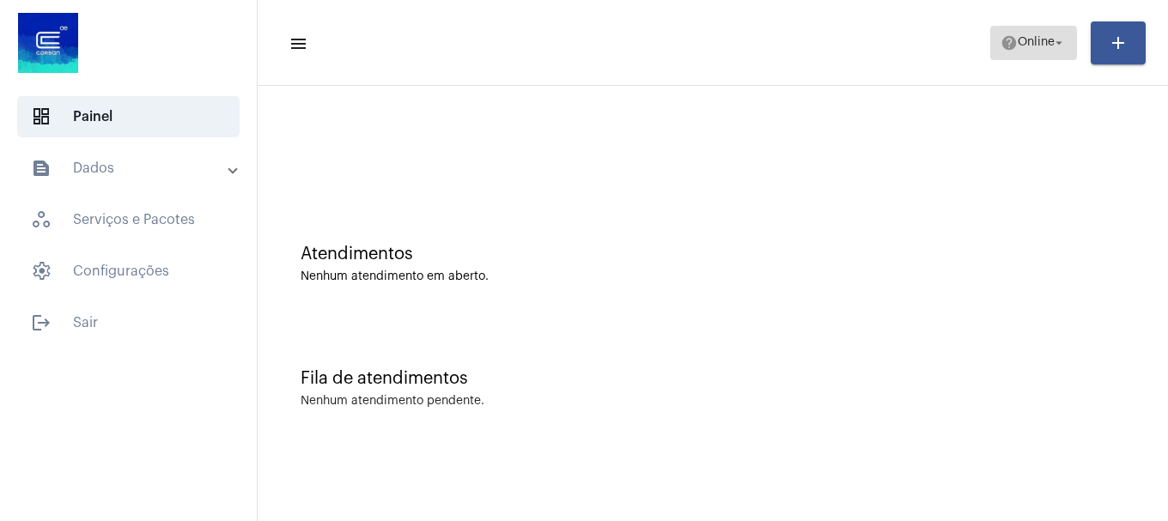
click at [1005, 31] on span "help Online arrow_drop_down" at bounding box center [1033, 42] width 66 height 31
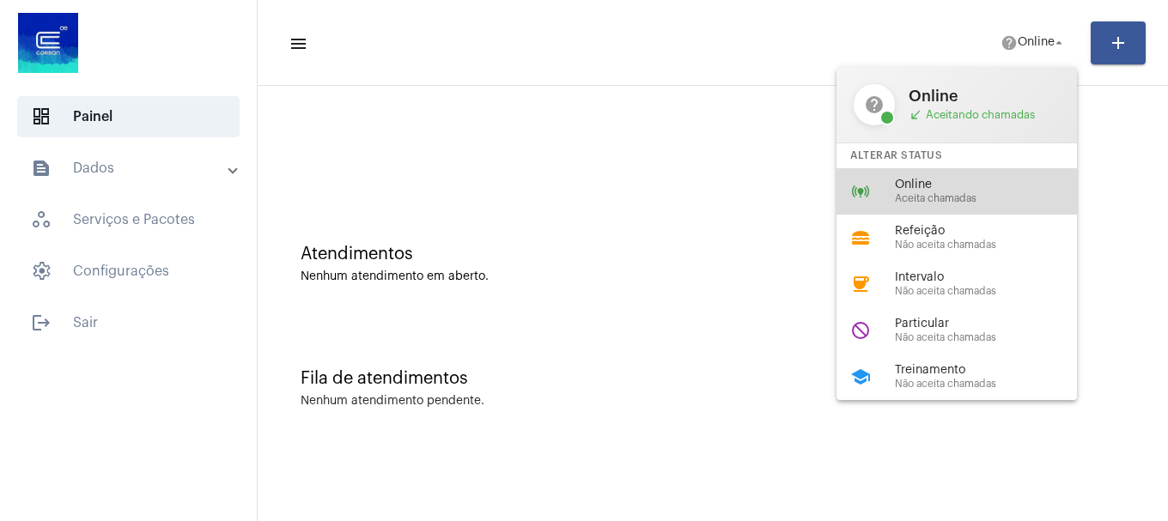
click at [978, 198] on span "Aceita chamadas" at bounding box center [993, 198] width 196 height 11
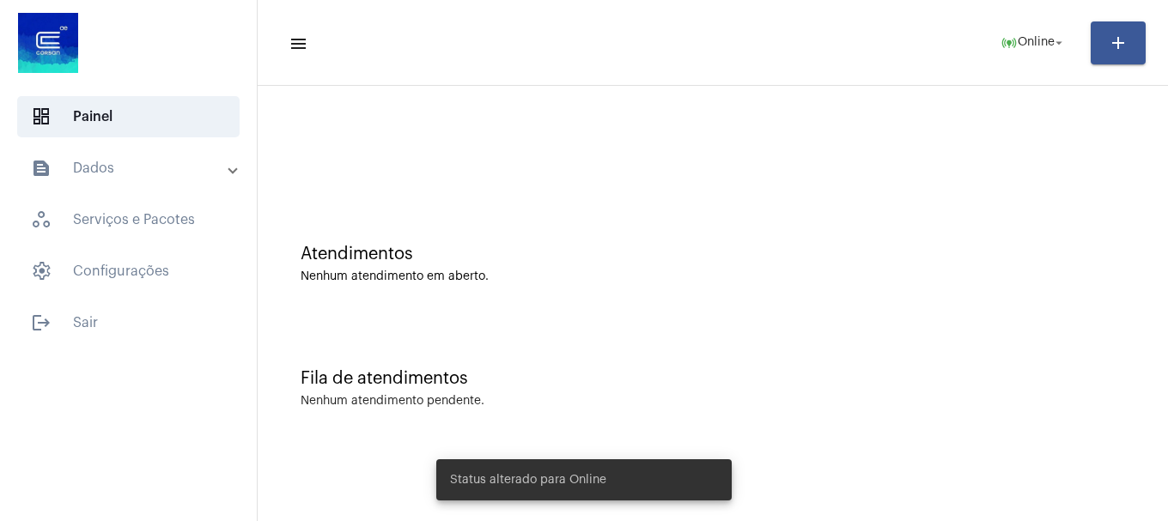
click at [148, 155] on mat-expansion-panel-header "text_snippet_outlined Dados" at bounding box center [133, 168] width 246 height 41
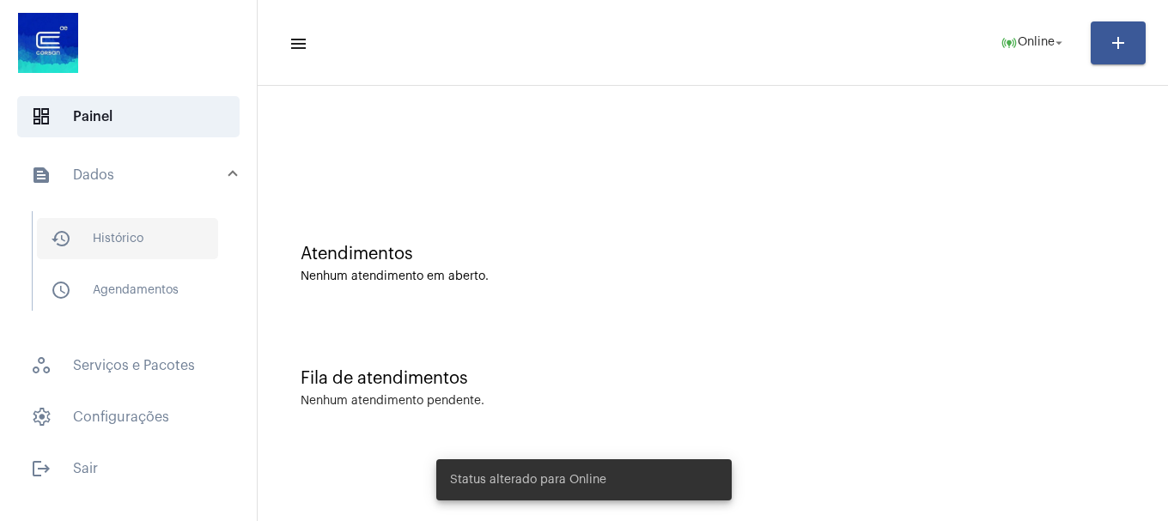
click at [151, 240] on span "history_outlined Histórico" at bounding box center [127, 238] width 181 height 41
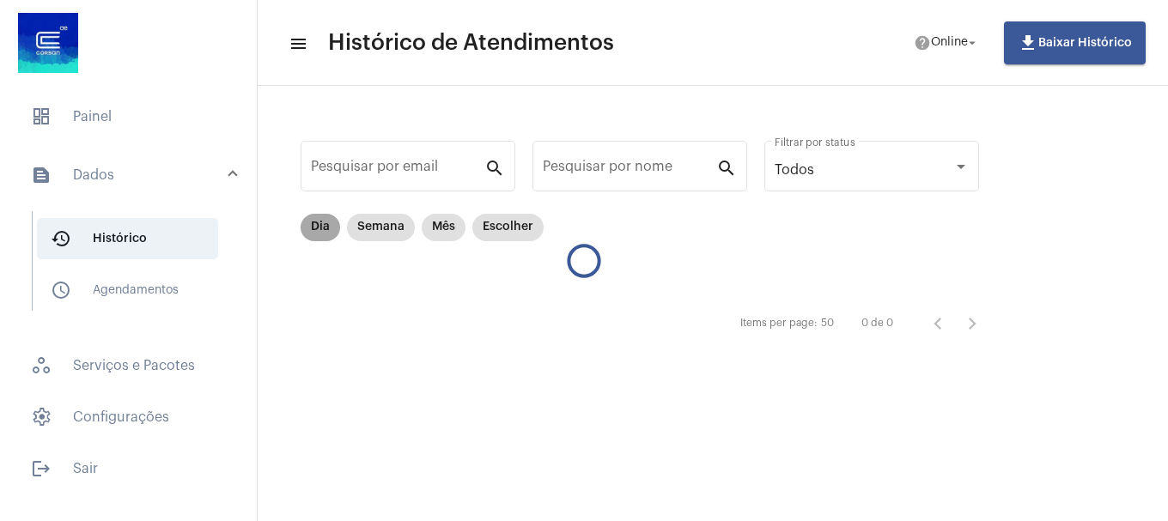
click at [324, 233] on mat-chip "Dia" at bounding box center [321, 227] width 40 height 27
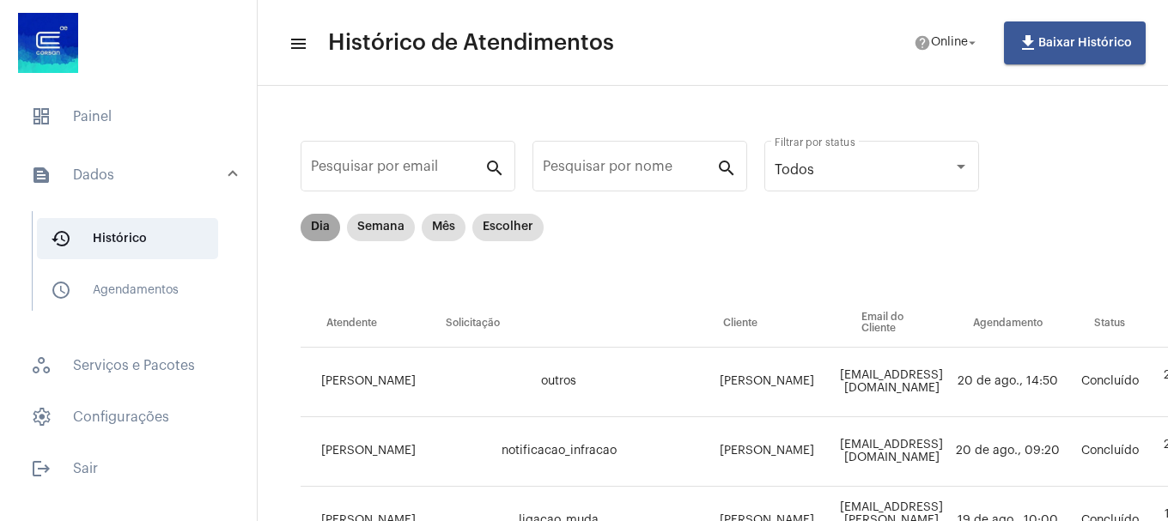
click at [314, 224] on mat-chip "Dia" at bounding box center [321, 227] width 40 height 27
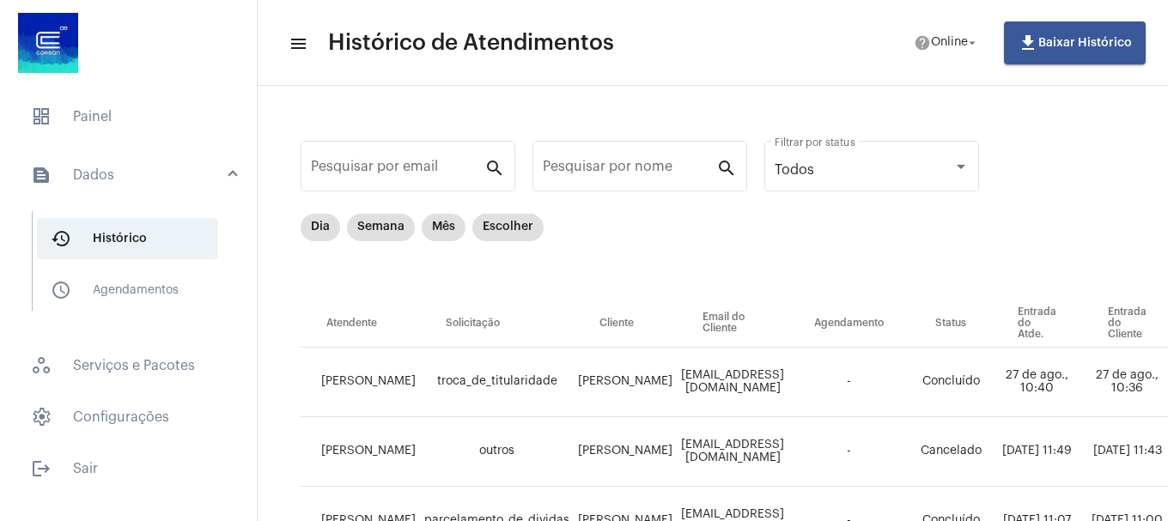
drag, startPoint x: 148, startPoint y: 124, endPoint x: 521, endPoint y: 102, distance: 374.2
click at [155, 119] on span "dashboard Painel" at bounding box center [128, 116] width 222 height 41
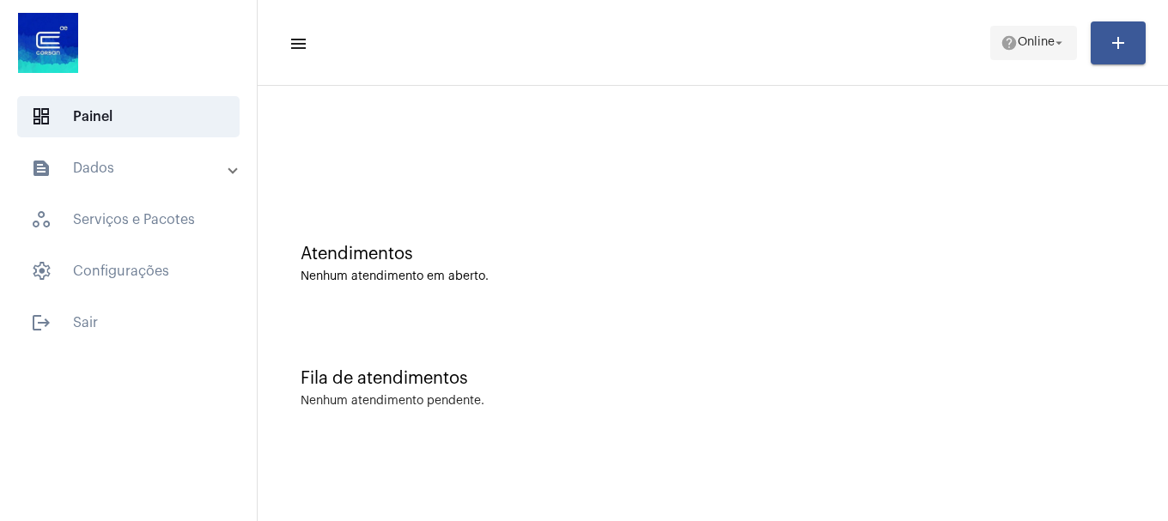
click at [1042, 40] on span "Online" at bounding box center [1036, 43] width 37 height 12
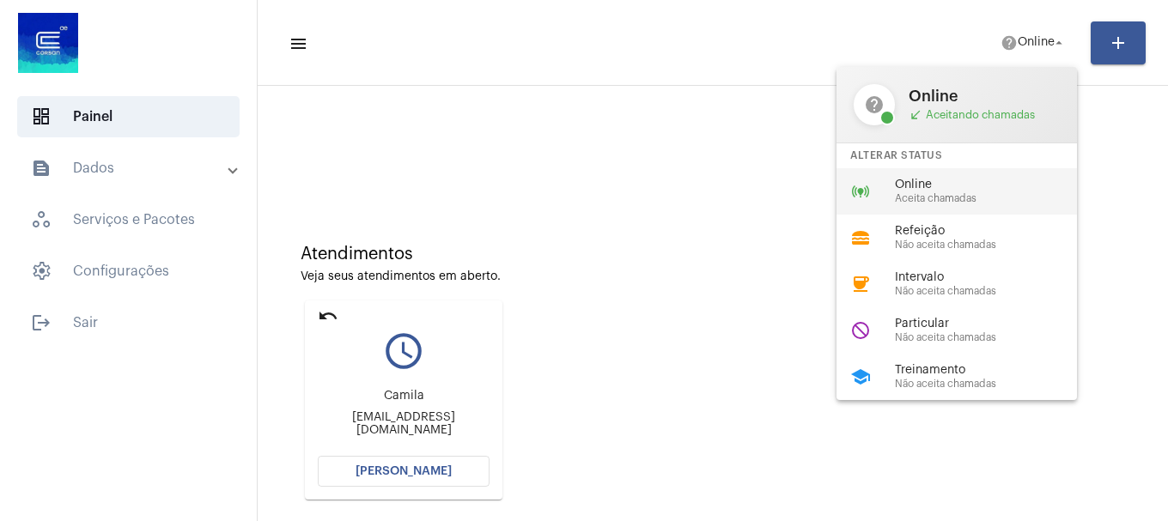
click at [994, 201] on span "Aceita chamadas" at bounding box center [993, 198] width 196 height 11
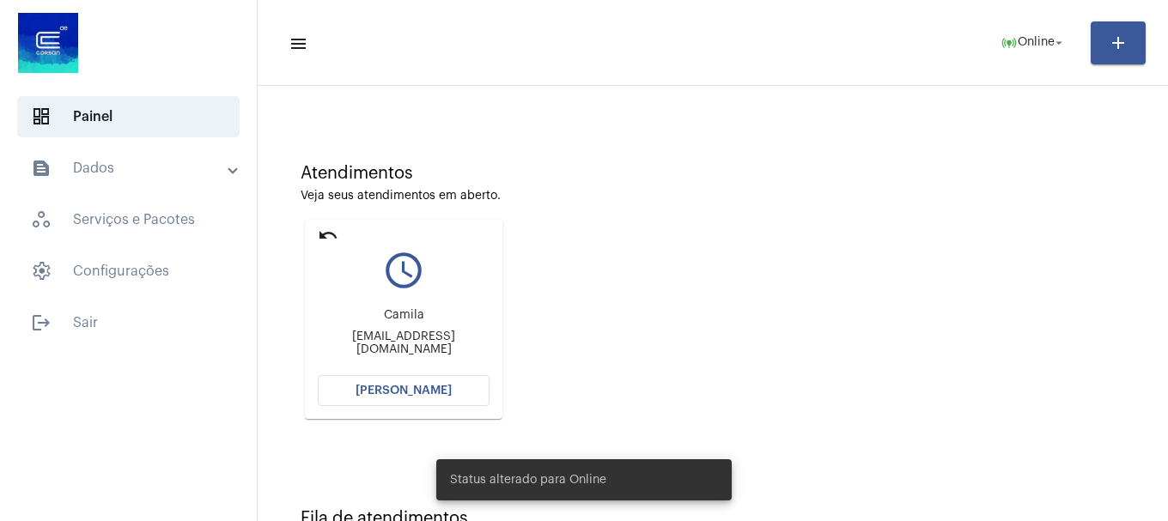
scroll to position [150, 0]
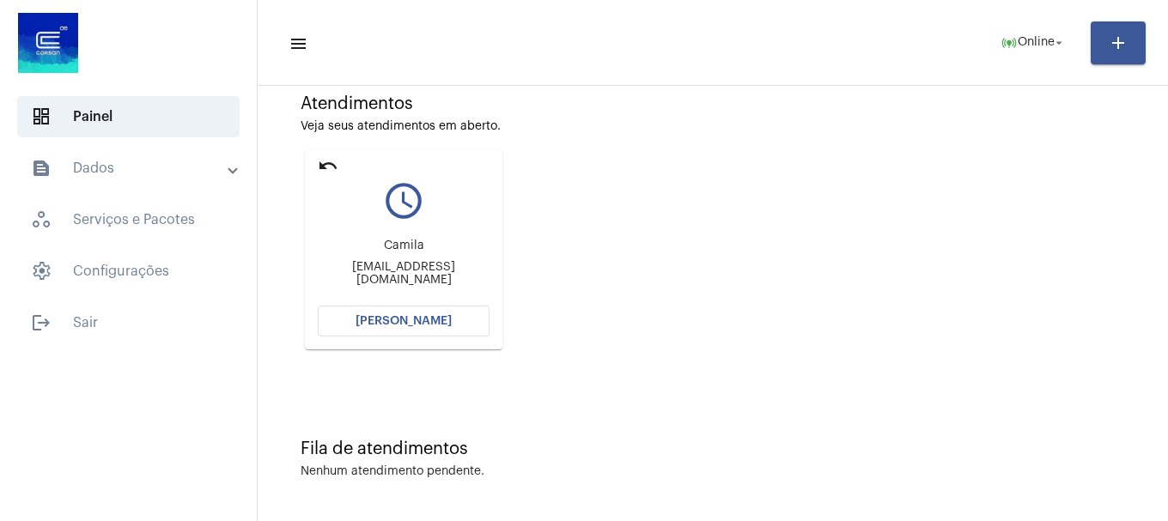
click at [451, 313] on button "[PERSON_NAME]" at bounding box center [404, 321] width 172 height 31
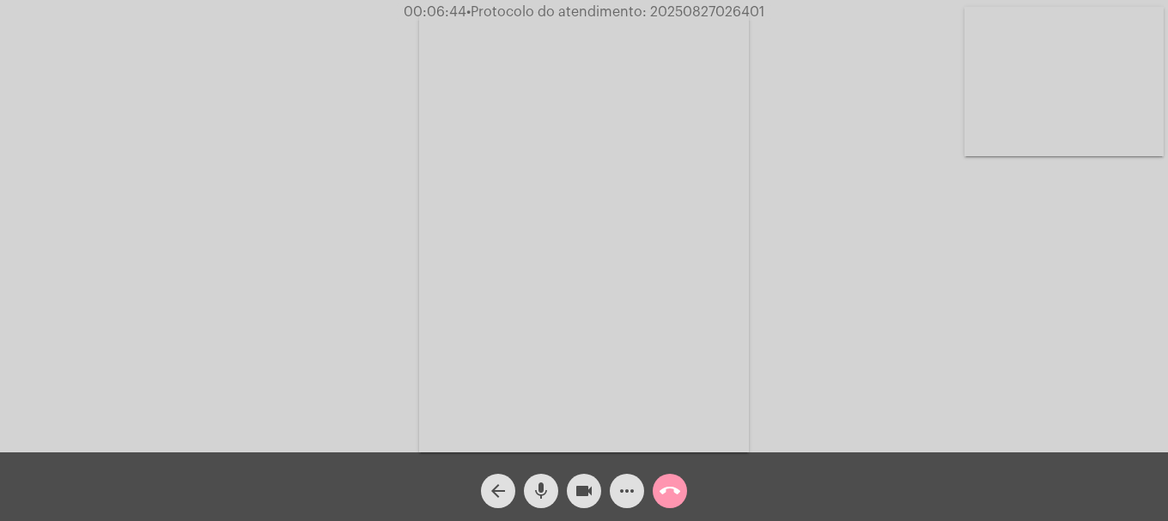
click at [720, 11] on span "• Protocolo do atendimento: 20250827026401" at bounding box center [615, 12] width 298 height 14
click at [686, 505] on div "call_end" at bounding box center [669, 486] width 43 height 43
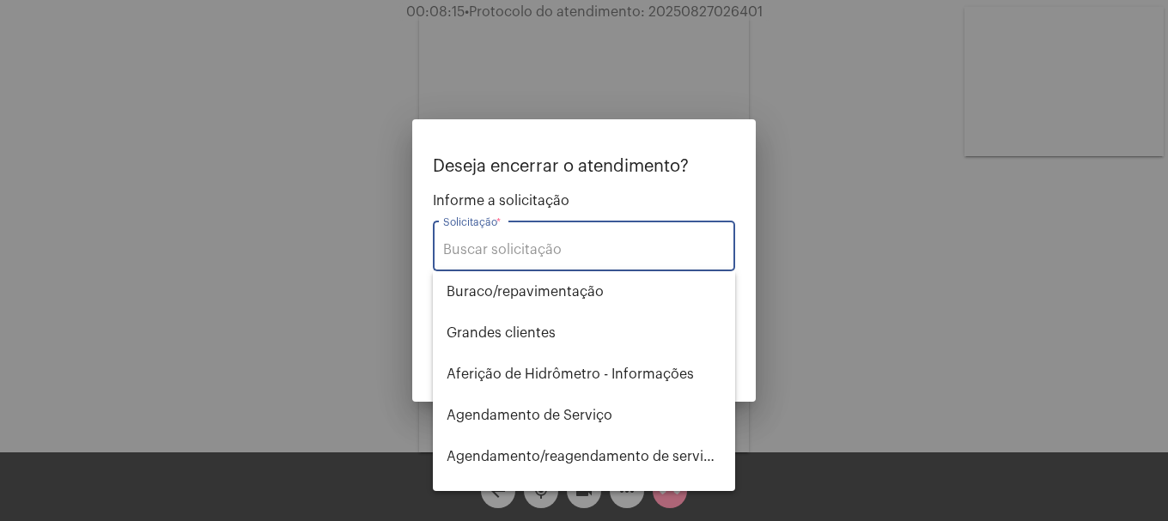
click at [605, 249] on input "Solicitação *" at bounding box center [584, 249] width 282 height 15
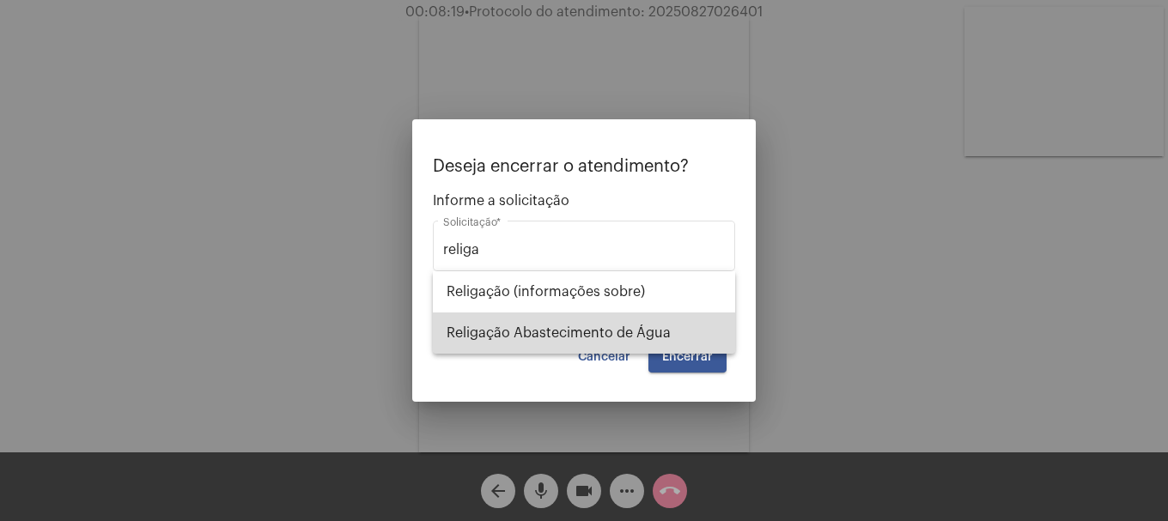
click at [584, 330] on span "Religação Abastecimento de Água" at bounding box center [584, 333] width 275 height 41
type input "Religação Abastecimento de Água"
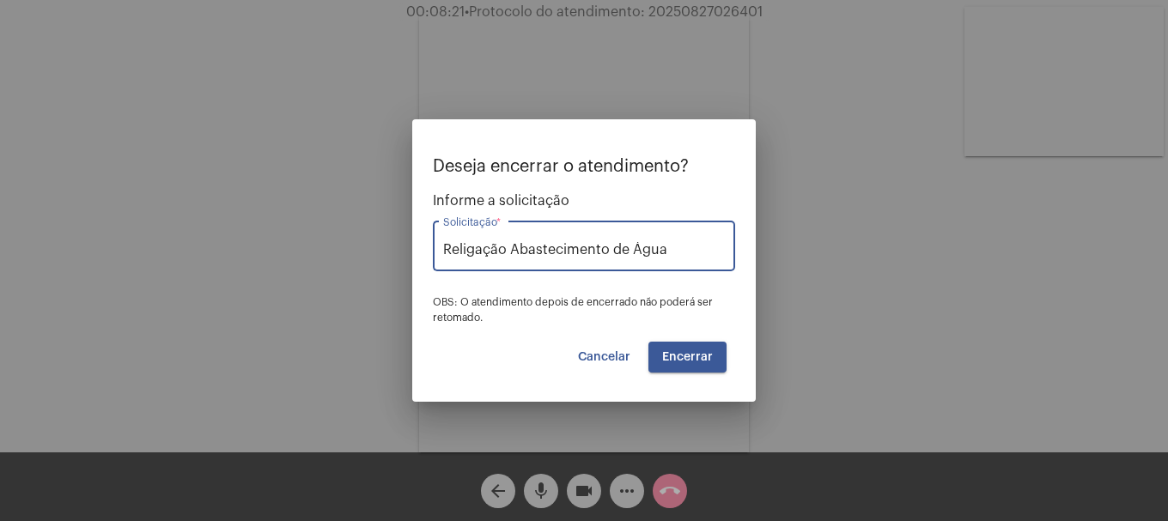
click at [702, 361] on span "Encerrar" at bounding box center [687, 357] width 51 height 12
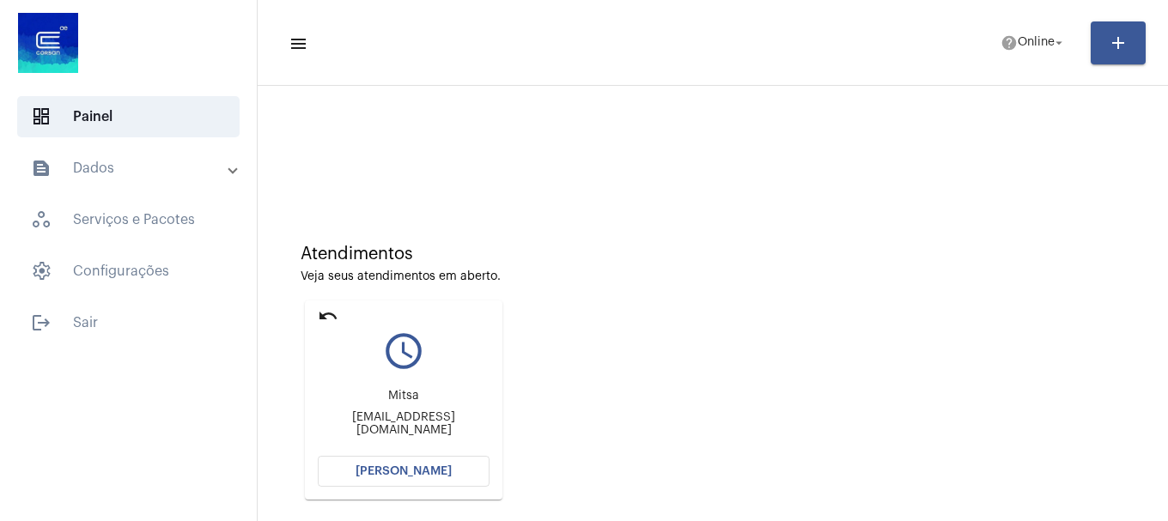
click at [308, 301] on mat-card "undo query_builder Mitsa mitsaac1@gmail.com Abrir Chamada" at bounding box center [404, 400] width 198 height 199
click at [327, 316] on mat-icon "undo" at bounding box center [328, 316] width 21 height 21
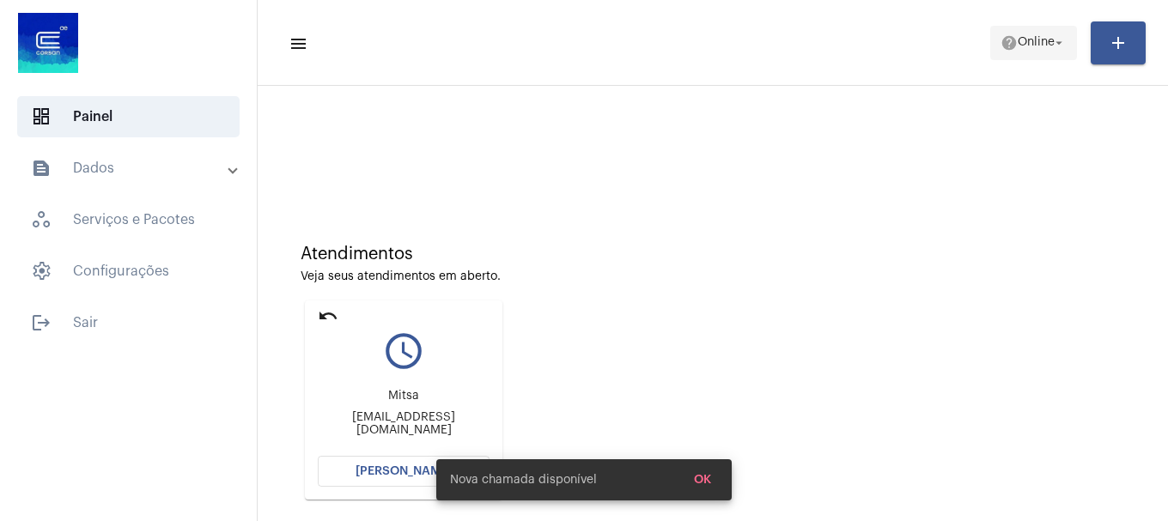
click at [1062, 33] on span "help Online arrow_drop_down" at bounding box center [1033, 42] width 66 height 31
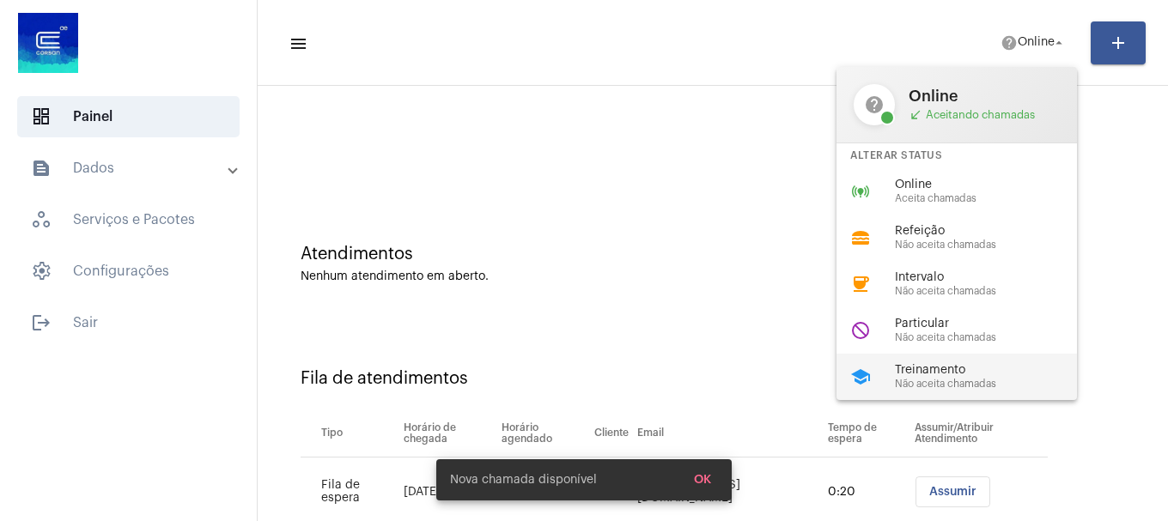
click at [897, 381] on span "Não aceita chamadas" at bounding box center [993, 384] width 196 height 11
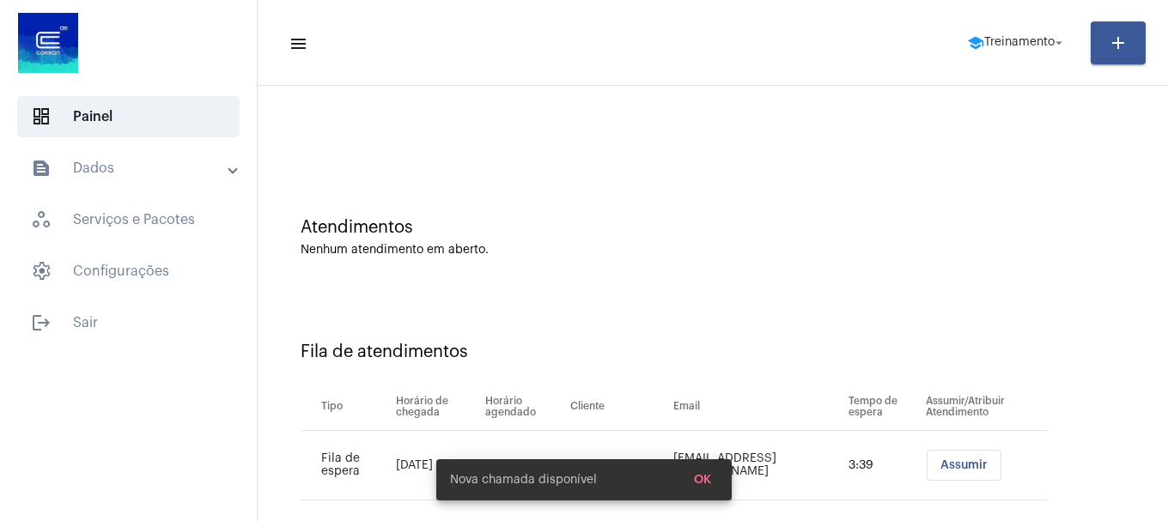
scroll to position [52, 0]
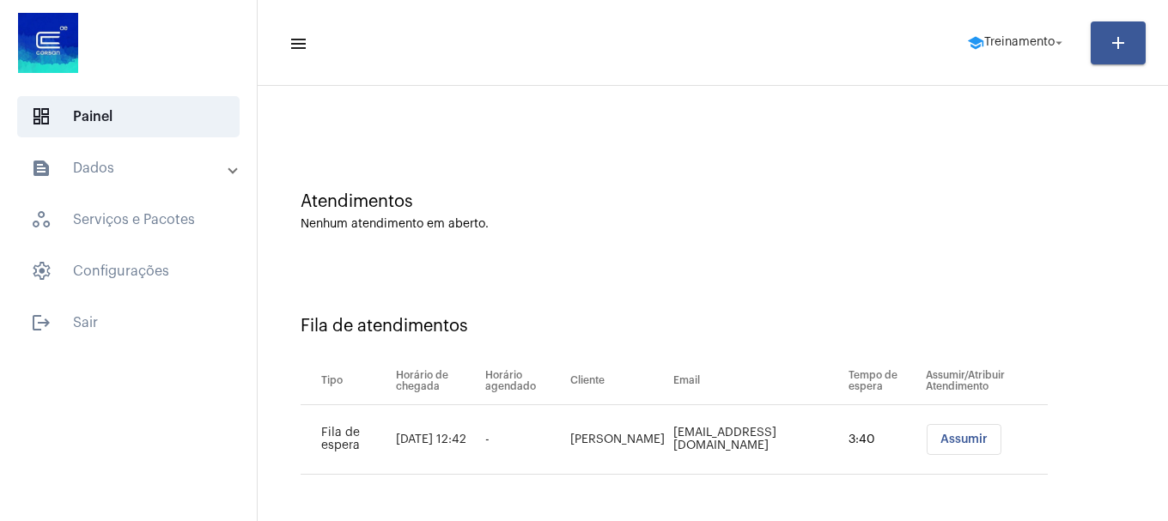
click at [944, 449] on button "Assumir" at bounding box center [964, 439] width 75 height 31
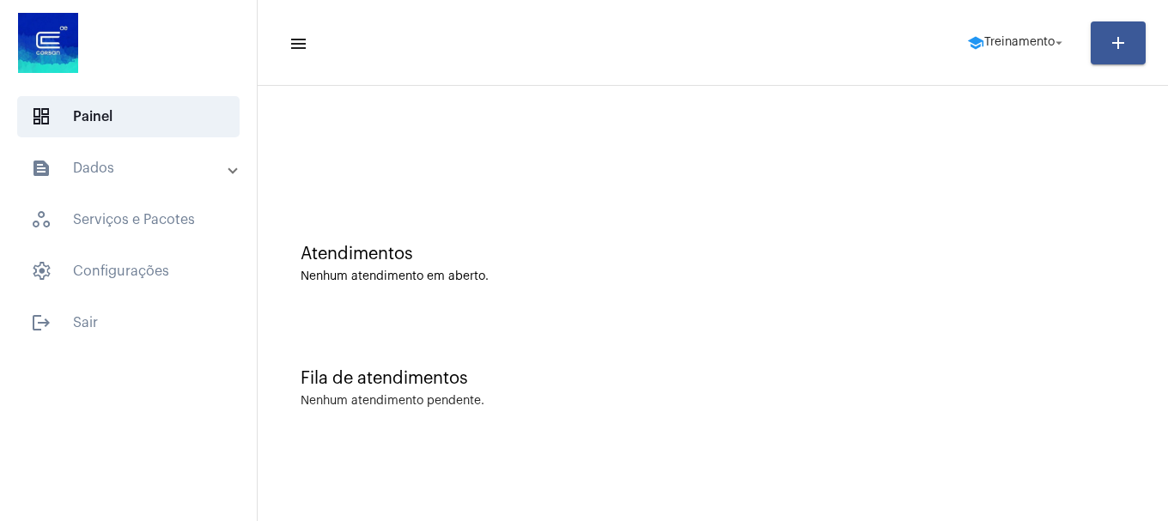
scroll to position [0, 0]
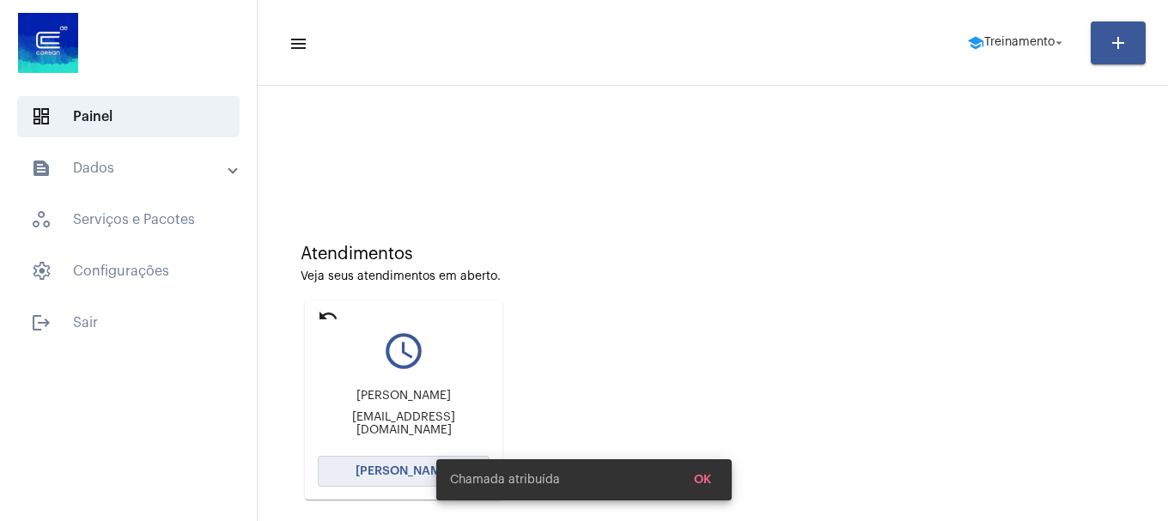
click at [378, 459] on button "[PERSON_NAME]" at bounding box center [404, 471] width 172 height 31
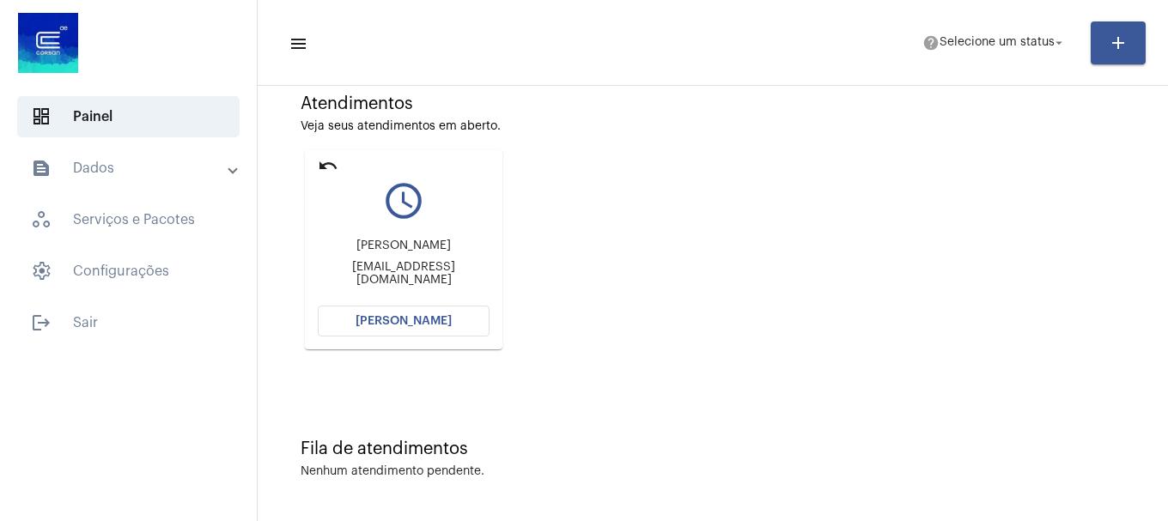
click at [325, 164] on mat-icon "undo" at bounding box center [328, 165] width 21 height 21
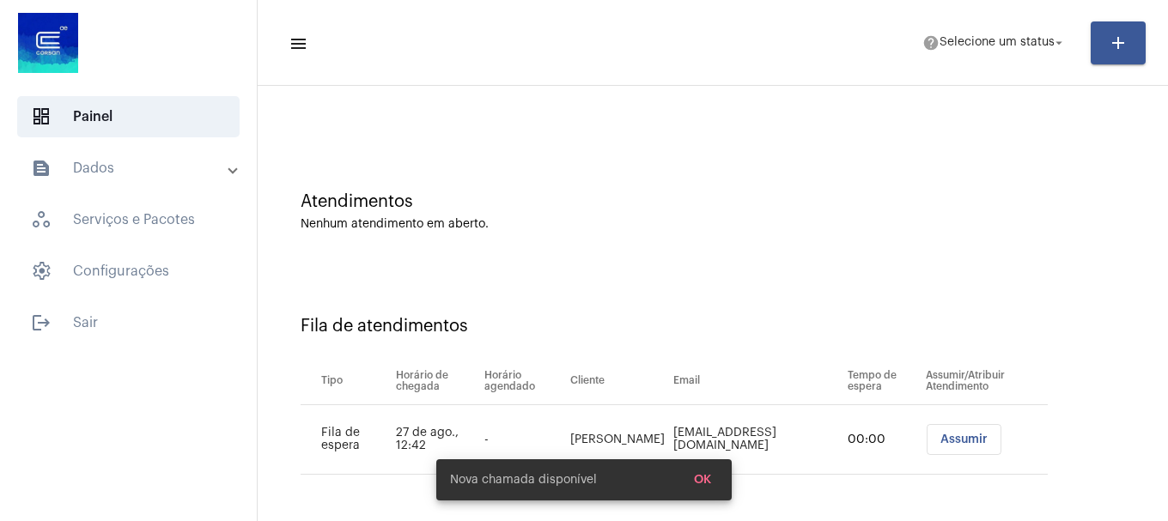
scroll to position [52, 0]
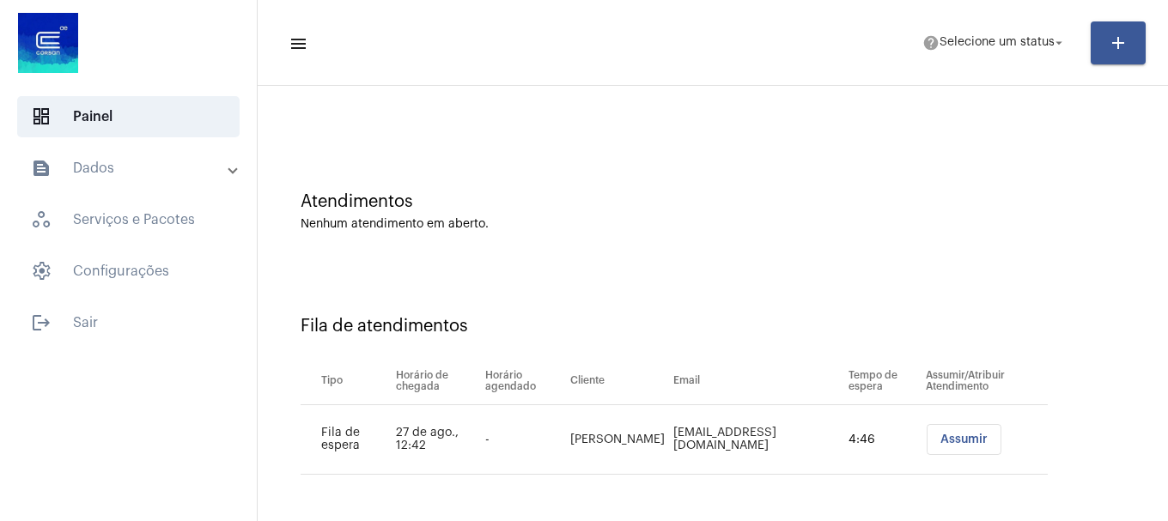
click at [940, 436] on span "Assumir" at bounding box center [963, 440] width 47 height 12
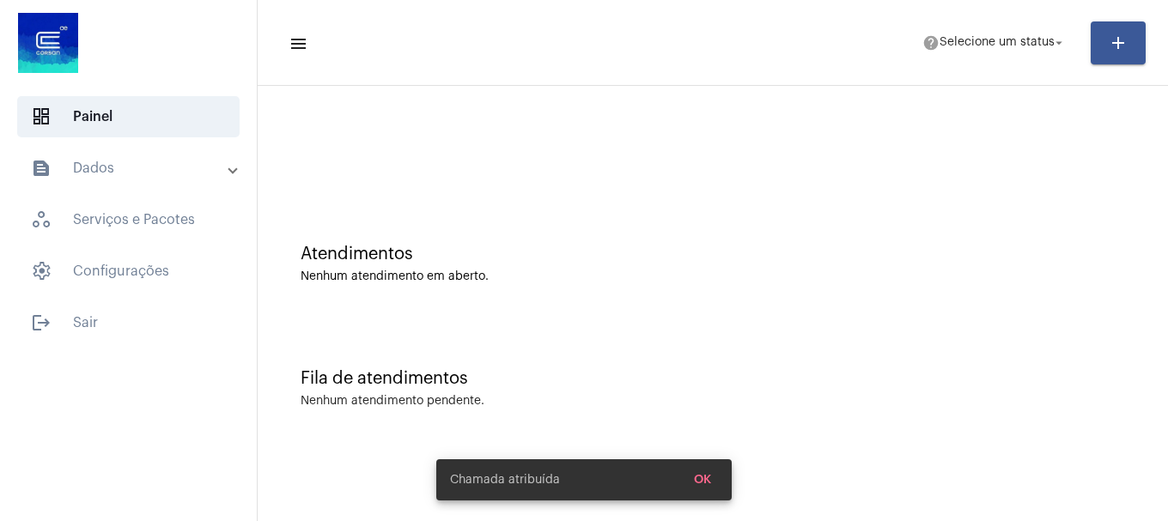
scroll to position [0, 0]
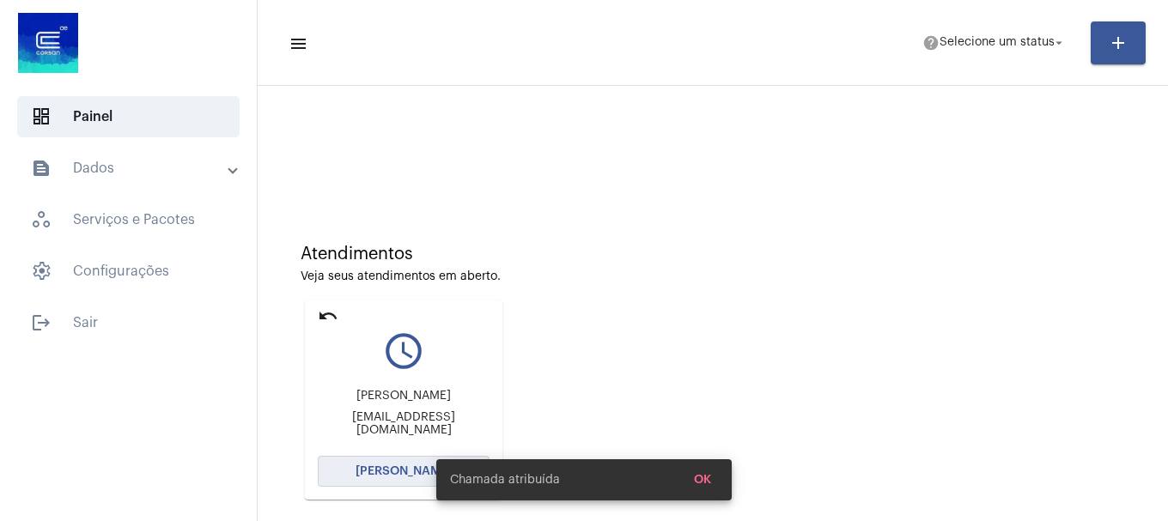
click at [360, 458] on button "[PERSON_NAME]" at bounding box center [404, 471] width 172 height 31
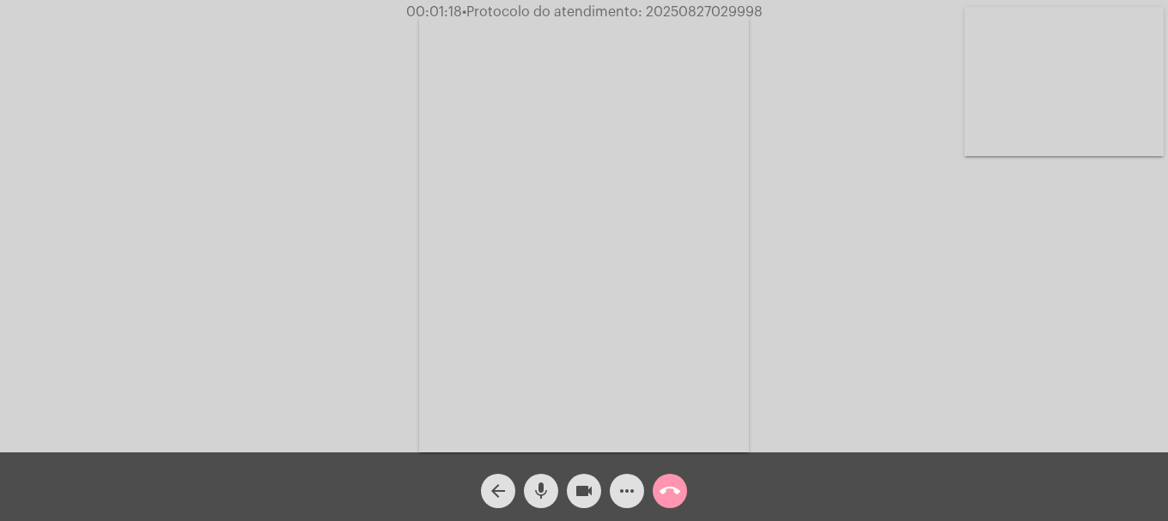
click at [670, 492] on mat-icon "call_end" at bounding box center [670, 491] width 21 height 21
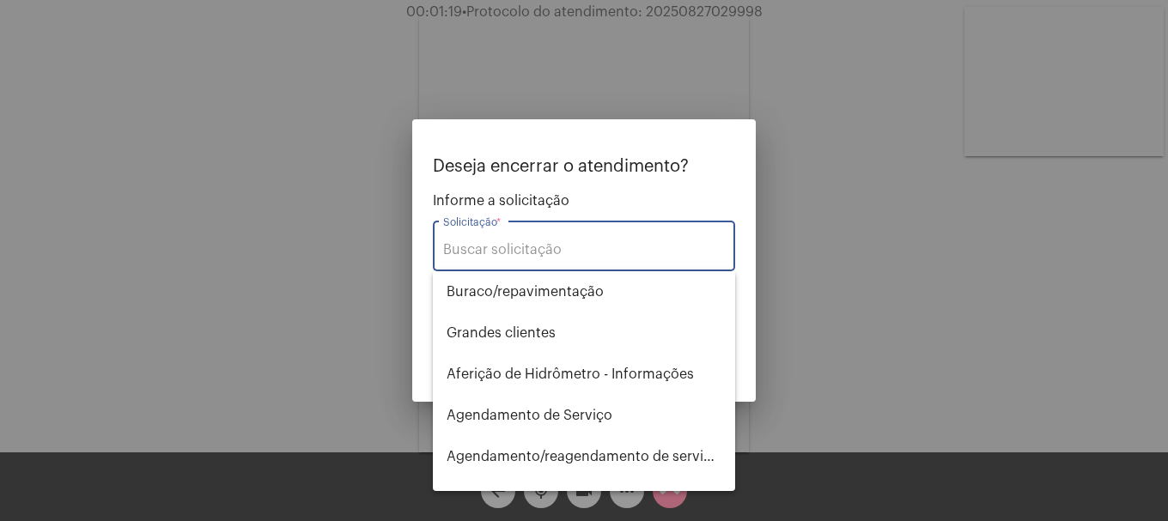
click at [610, 239] on div "Solicitação *" at bounding box center [584, 244] width 282 height 54
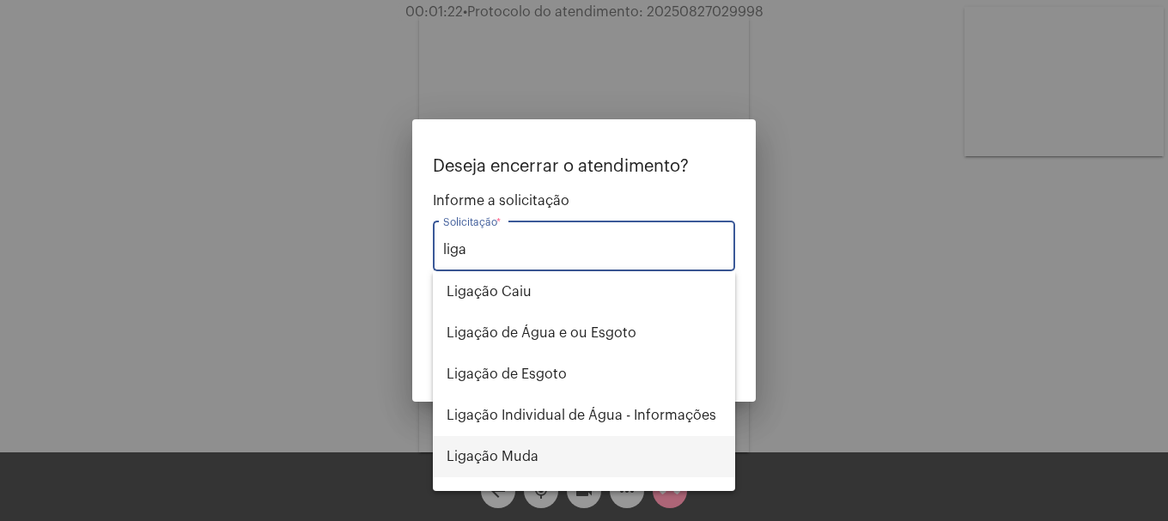
click at [539, 461] on span "Ligação Muda" at bounding box center [584, 456] width 275 height 41
type input "Ligação Muda"
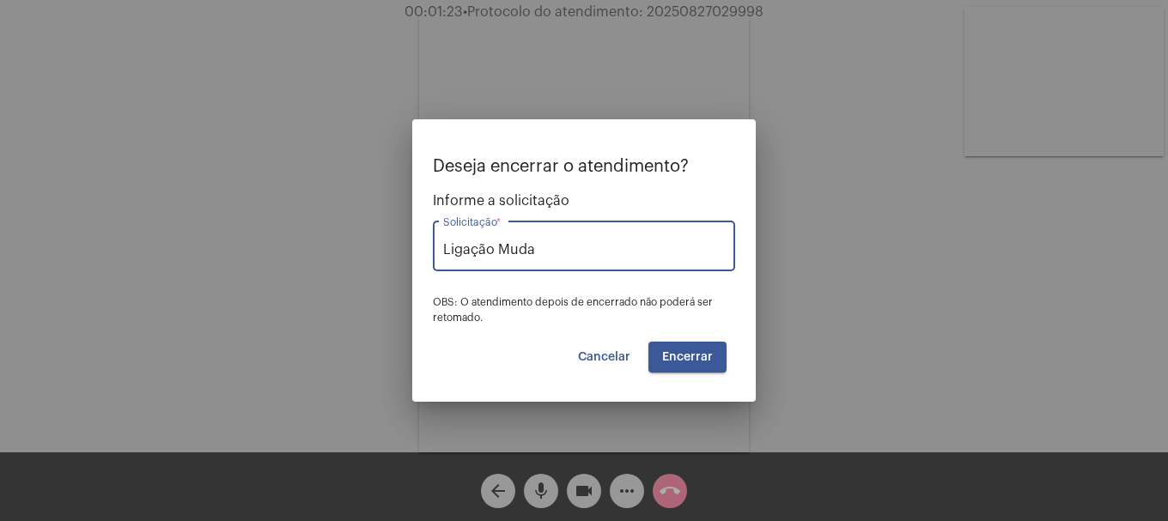
click at [664, 353] on span "Encerrar" at bounding box center [687, 357] width 51 height 12
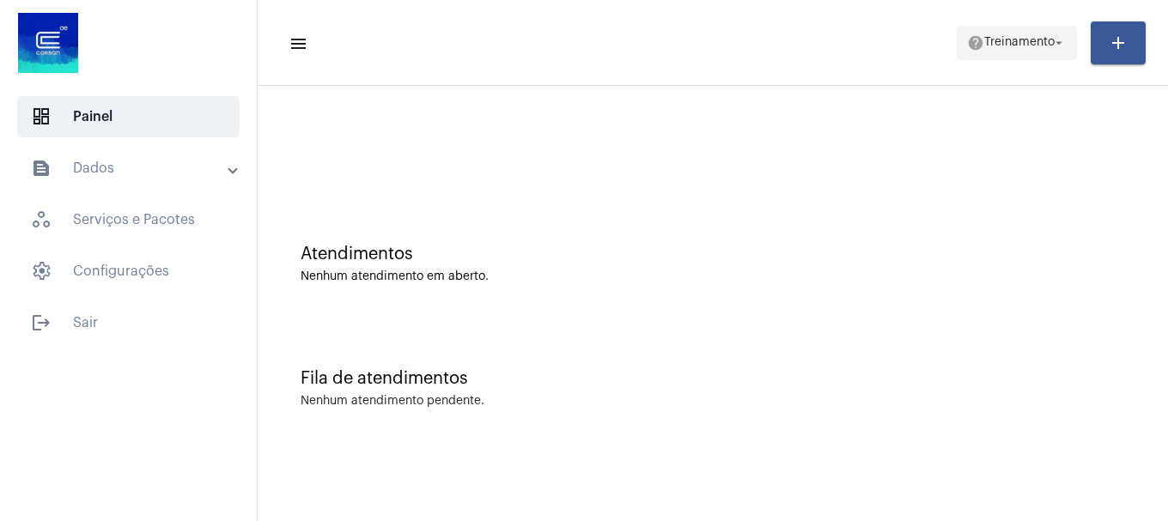
drag, startPoint x: 948, startPoint y: 52, endPoint x: 967, endPoint y: 55, distance: 19.2
click at [952, 49] on mat-toolbar-row "menu help Treinamento arrow_drop_down add" at bounding box center [713, 42] width 910 height 55
click at [979, 65] on mat-toolbar-row "menu help Treinamento arrow_drop_down add" at bounding box center [713, 42] width 910 height 55
click at [984, 46] on span "Treinamento" at bounding box center [1019, 43] width 70 height 12
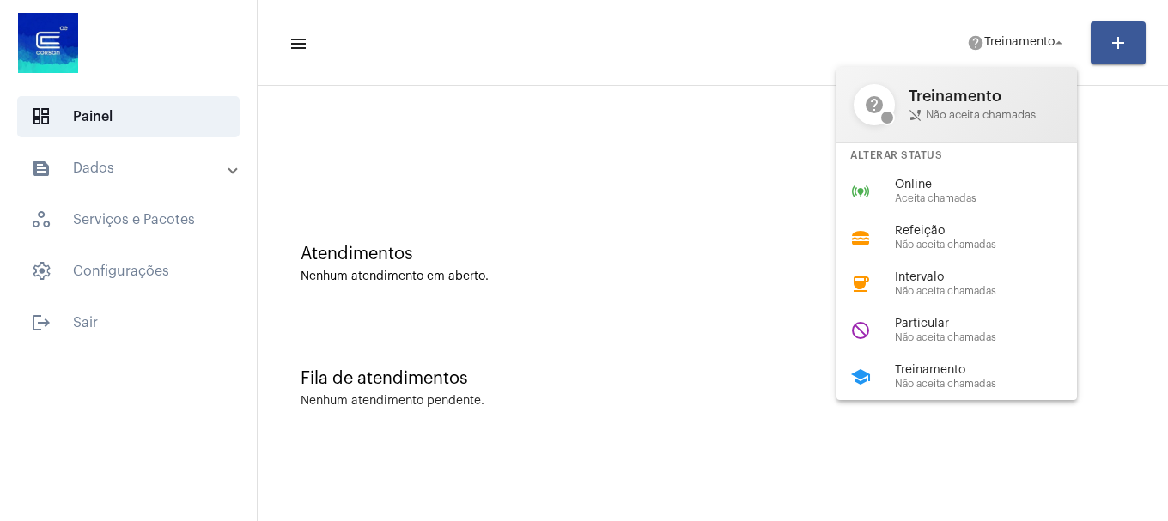
click at [978, 195] on span "Aceita chamadas" at bounding box center [993, 198] width 196 height 11
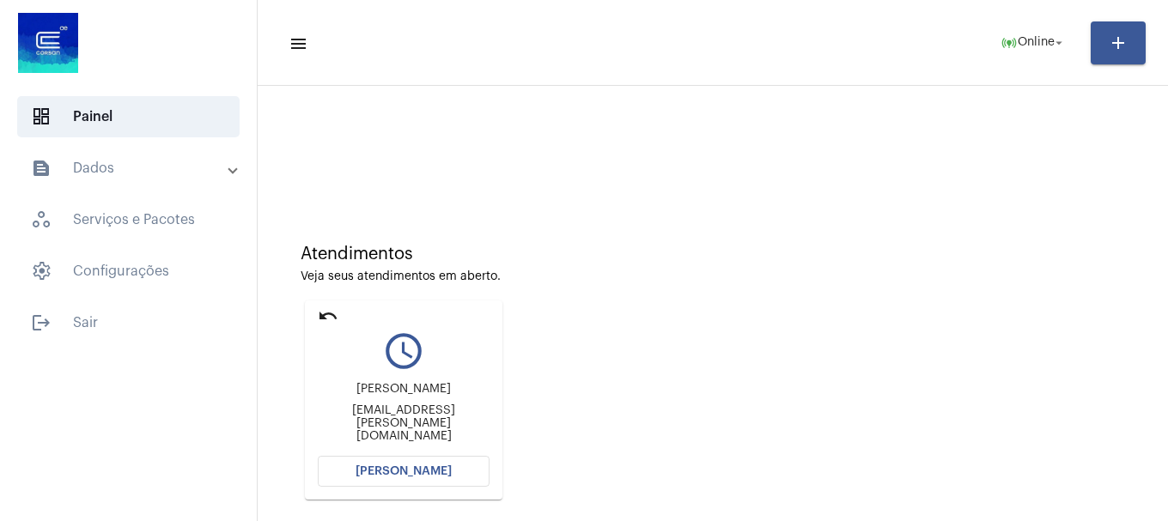
click at [431, 475] on span "[PERSON_NAME]" at bounding box center [404, 471] width 96 height 12
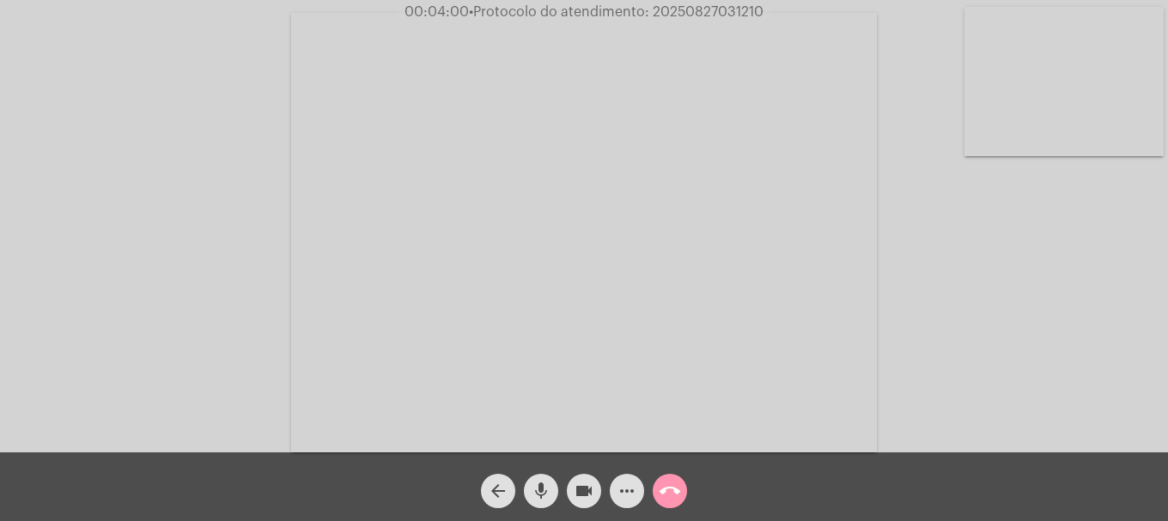
click at [623, 481] on mat-icon "more_horiz" at bounding box center [627, 491] width 21 height 21
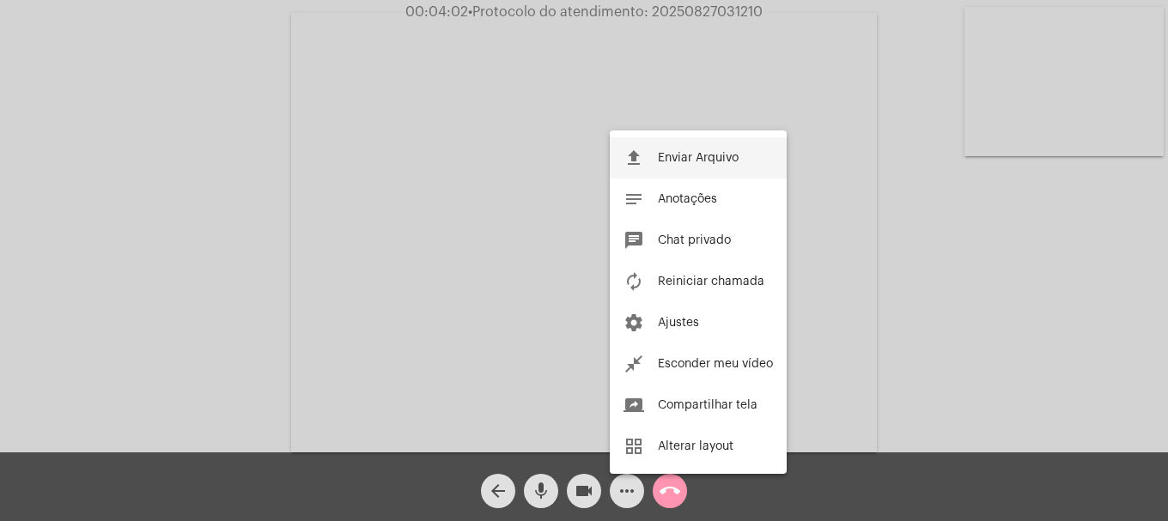
click at [672, 172] on button "file_upload Enviar Arquivo" at bounding box center [698, 157] width 177 height 41
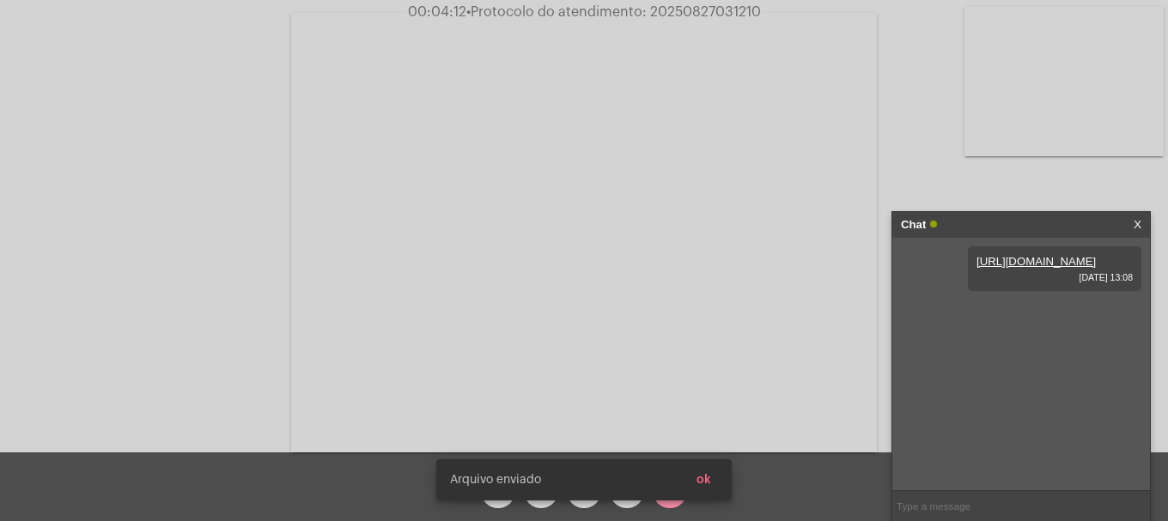
click at [702, 482] on span "ok" at bounding box center [703, 480] width 15 height 12
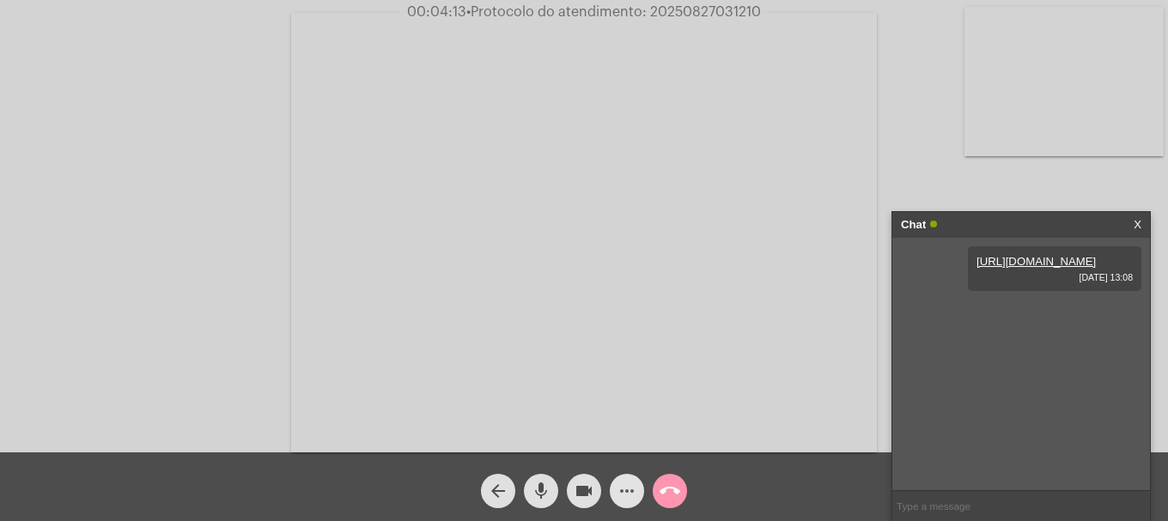
click at [634, 499] on mat-icon "more_horiz" at bounding box center [627, 491] width 21 height 21
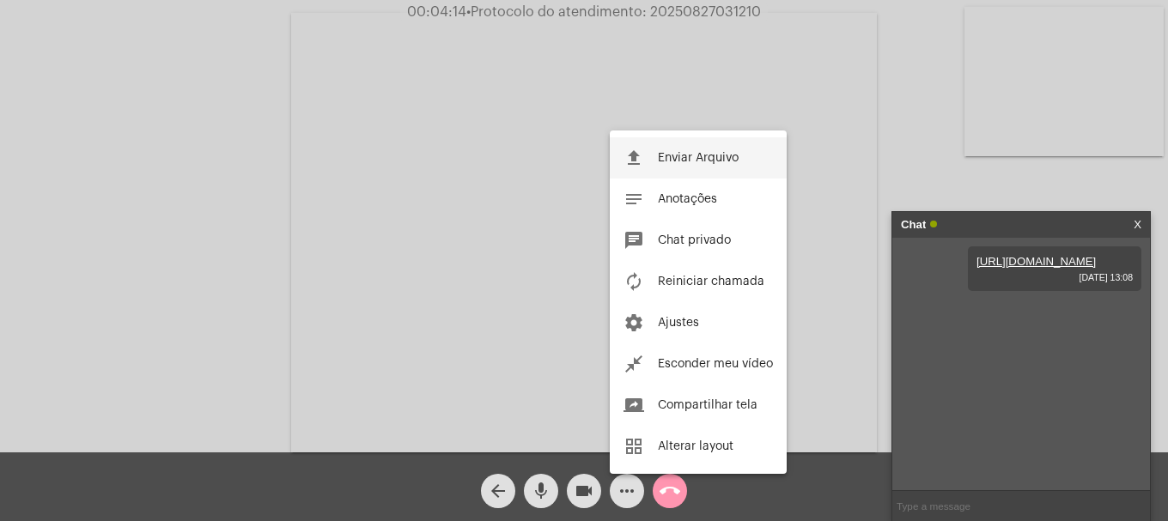
click at [743, 177] on button "file_upload Enviar Arquivo" at bounding box center [698, 157] width 177 height 41
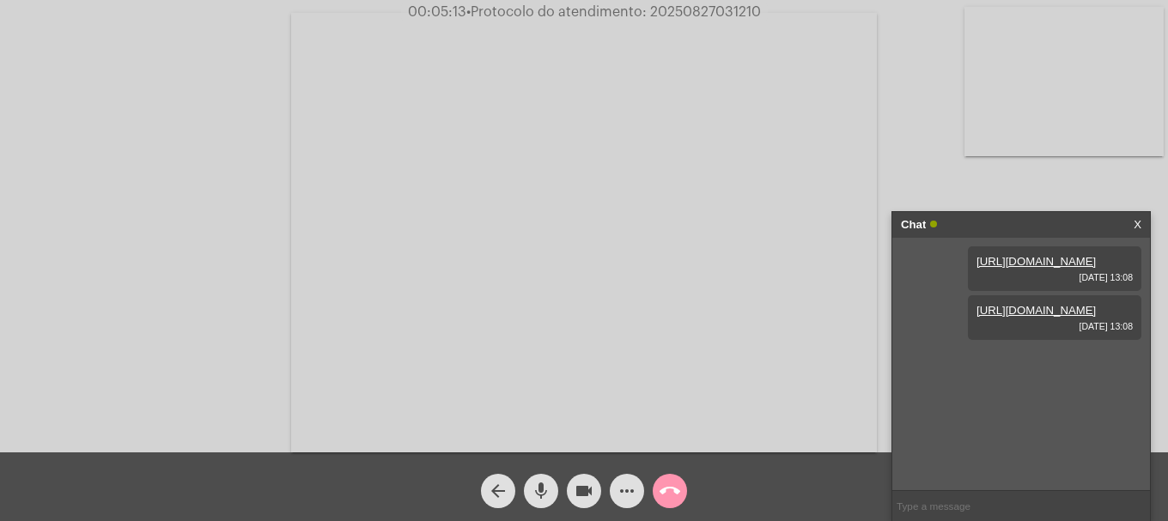
click at [698, 14] on span "• Protocolo do atendimento: 20250827031210" at bounding box center [613, 12] width 295 height 14
copy span "20250827031210"
click at [980, 501] on input "text" at bounding box center [1021, 506] width 258 height 30
paste input "20250827031210"
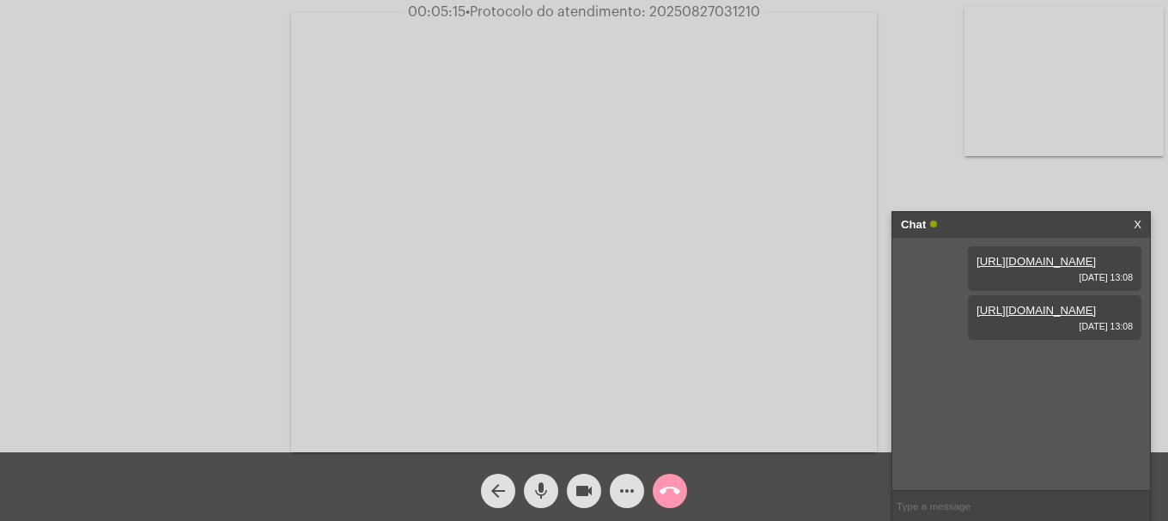
type input "20250827031210"
click at [670, 491] on mat-icon "call_end" at bounding box center [670, 491] width 21 height 21
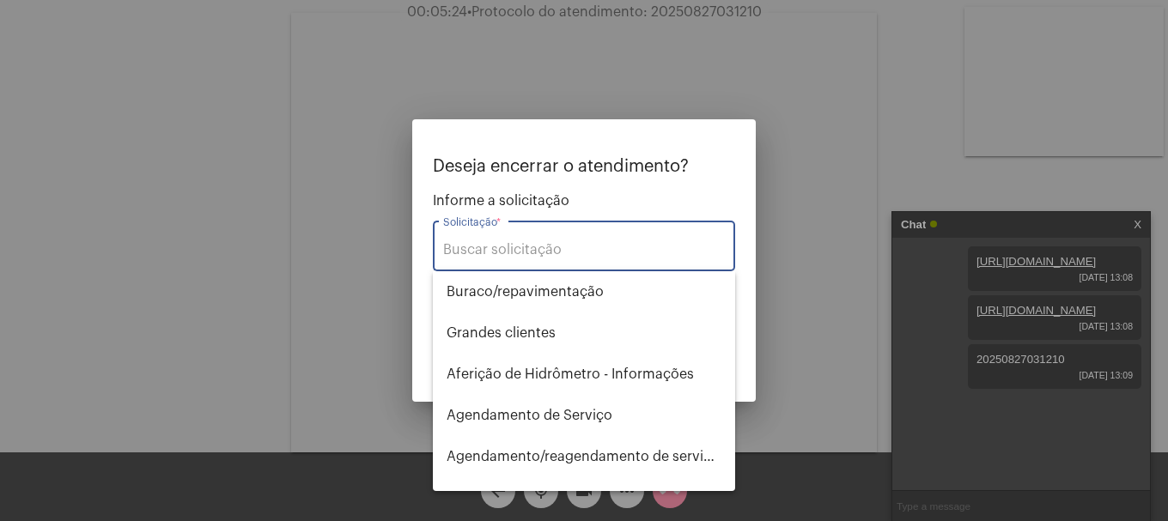
click at [575, 253] on input "Solicitação *" at bounding box center [584, 249] width 282 height 15
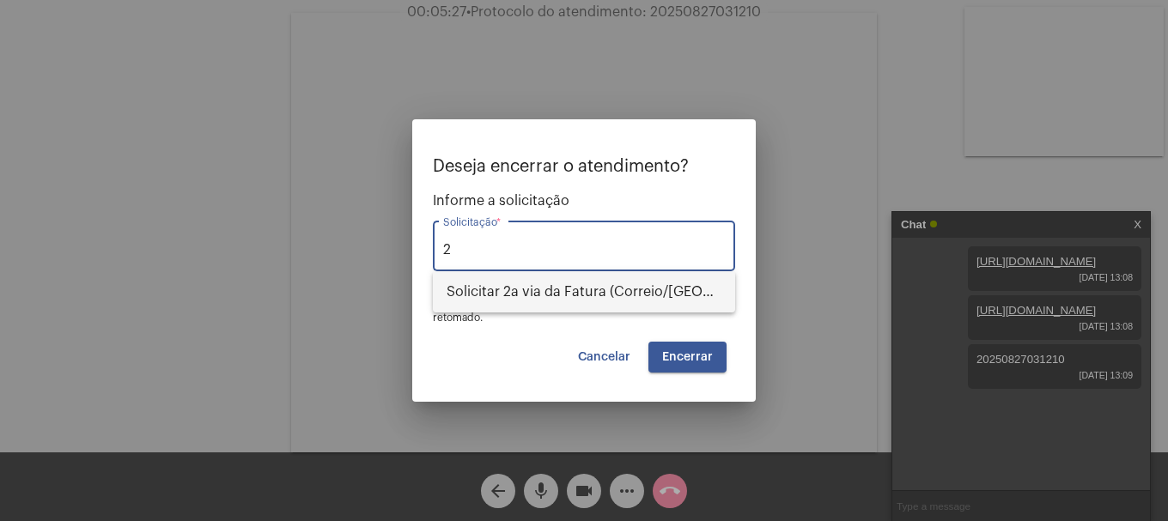
click at [564, 289] on span "Solicitar 2a via da Fatura (Correio/[GEOGRAPHIC_DATA]/Email)" at bounding box center [584, 291] width 275 height 41
type input "Solicitar 2a via da Fatura (Correio/[GEOGRAPHIC_DATA]/Email)"
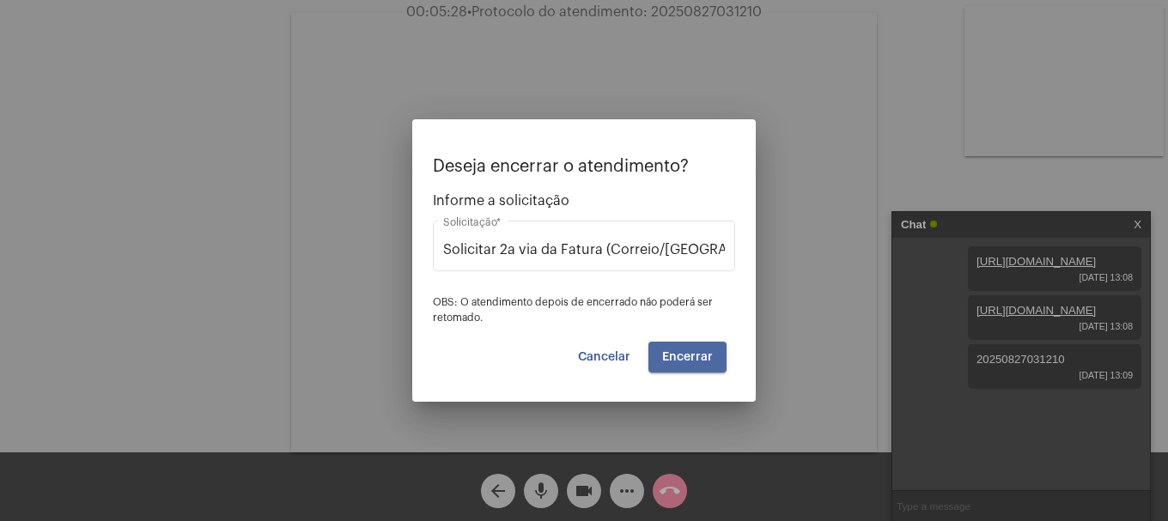
click at [684, 360] on span "Encerrar" at bounding box center [687, 357] width 51 height 12
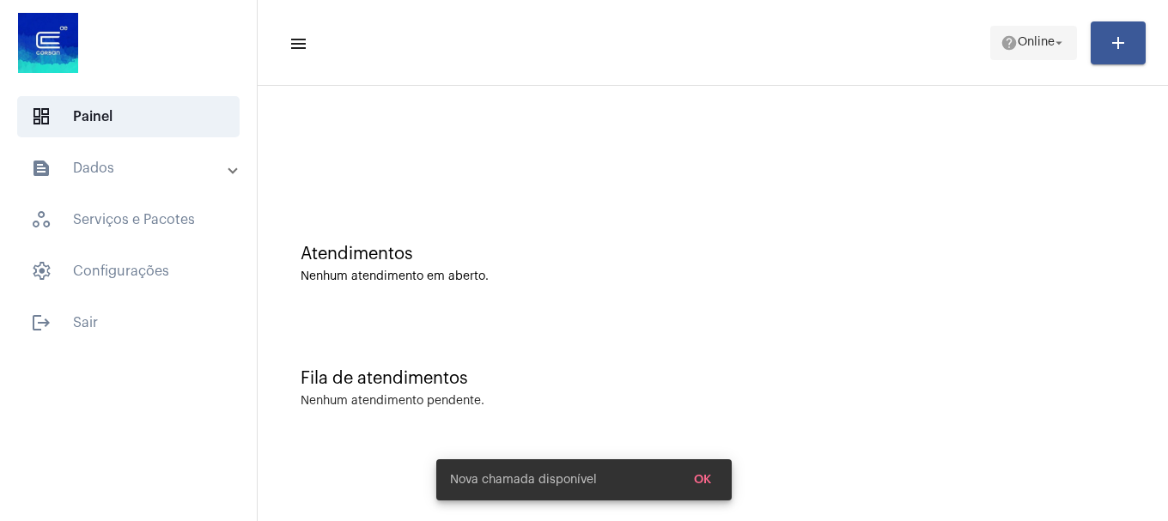
click at [1049, 47] on span "Online" at bounding box center [1036, 43] width 37 height 12
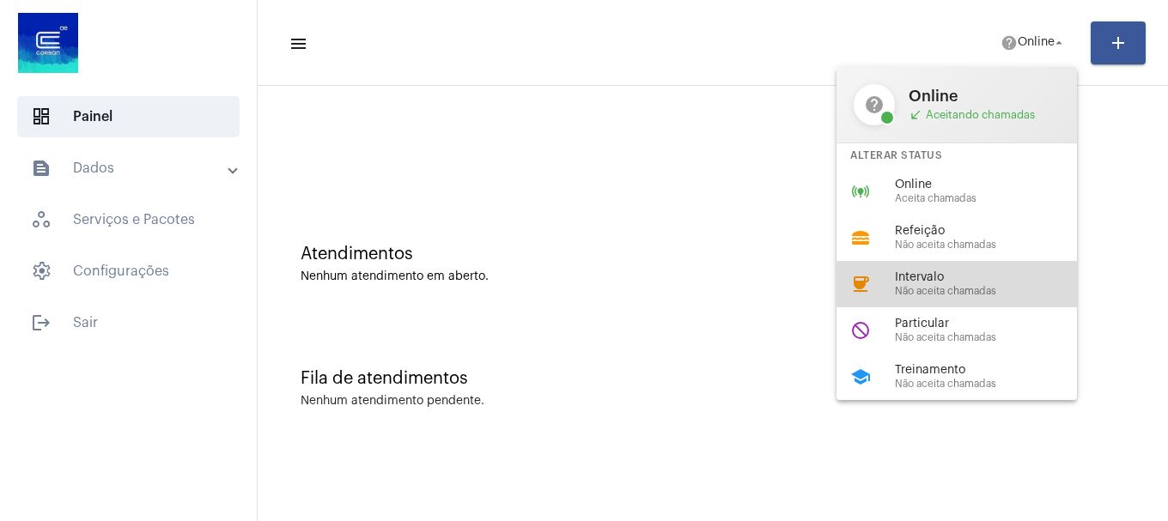
click at [968, 284] on div "Intervalo Não aceita chamadas" at bounding box center [993, 284] width 196 height 26
